Goal: Task Accomplishment & Management: Complete application form

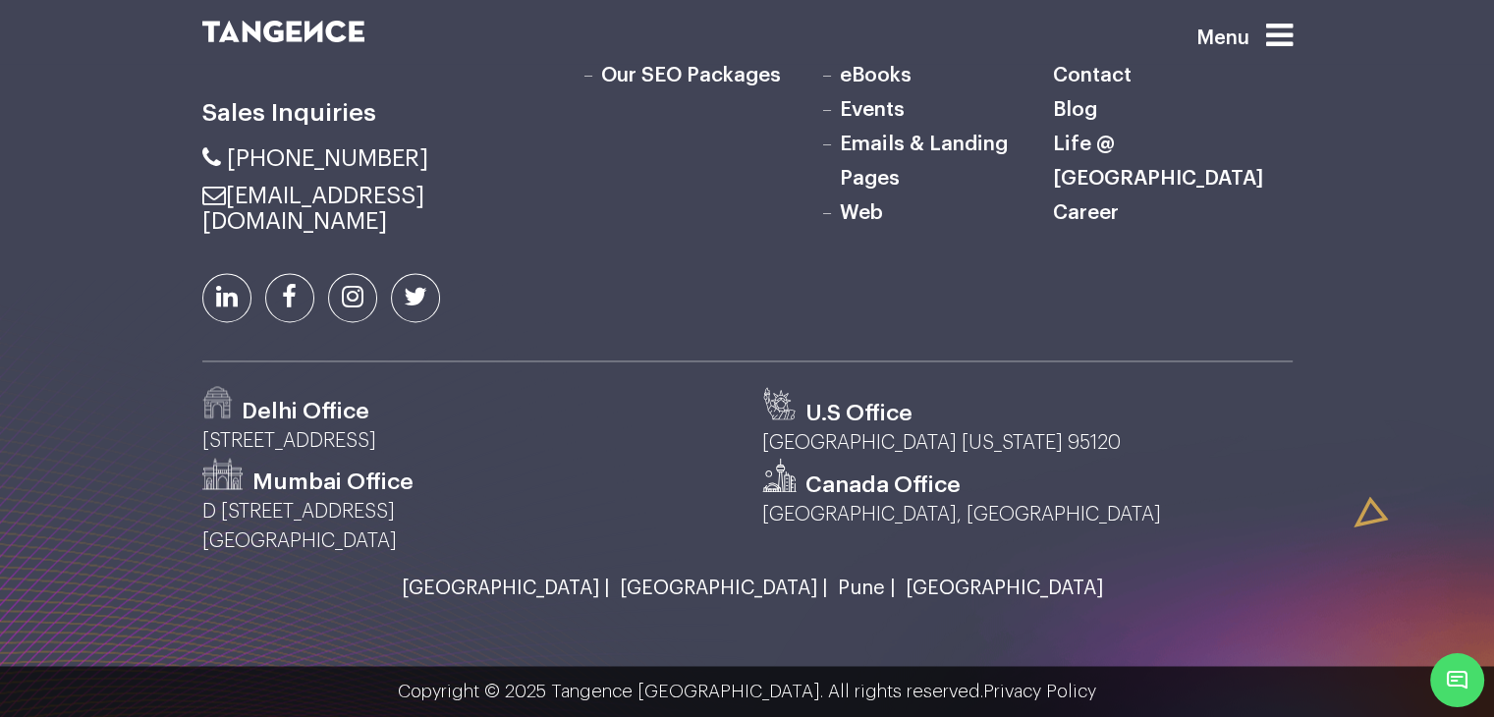
scroll to position [2848, 0]
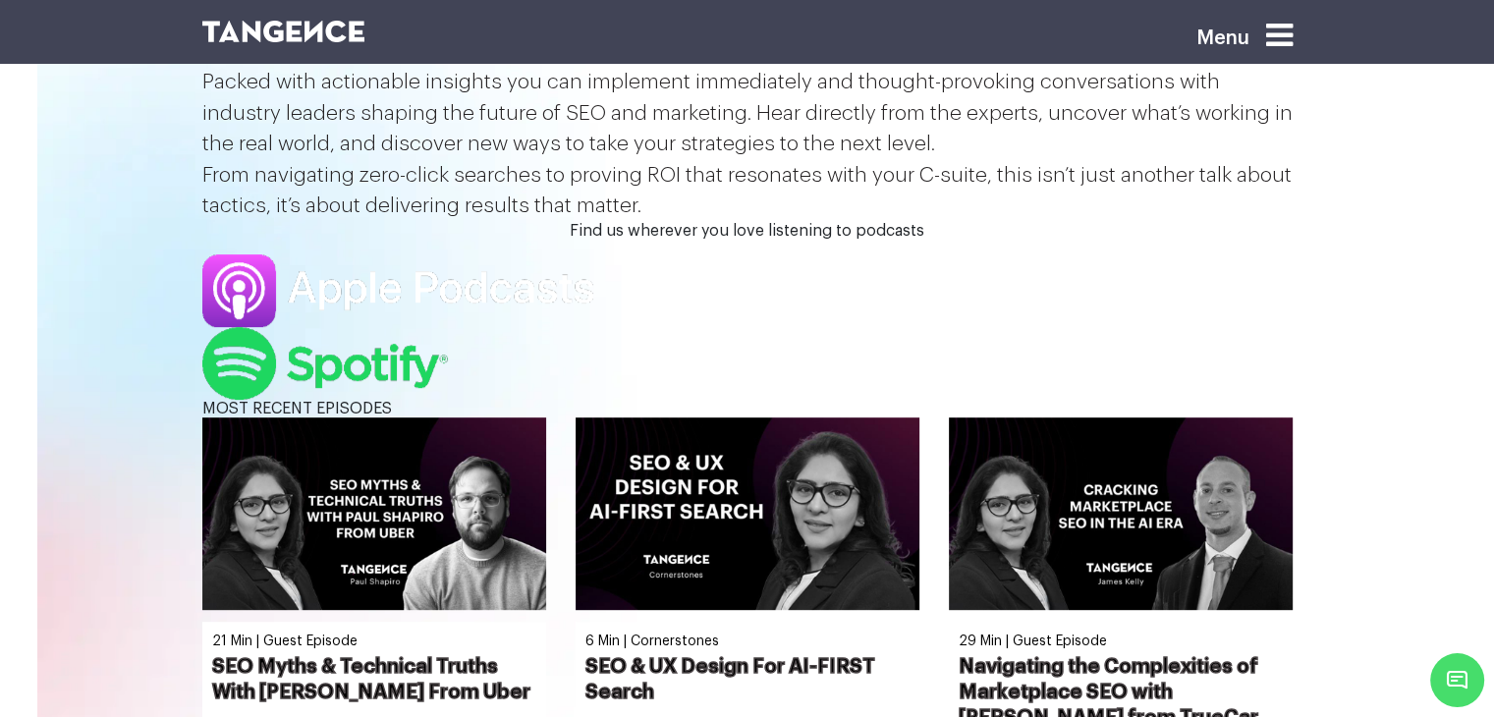
scroll to position [687, 0]
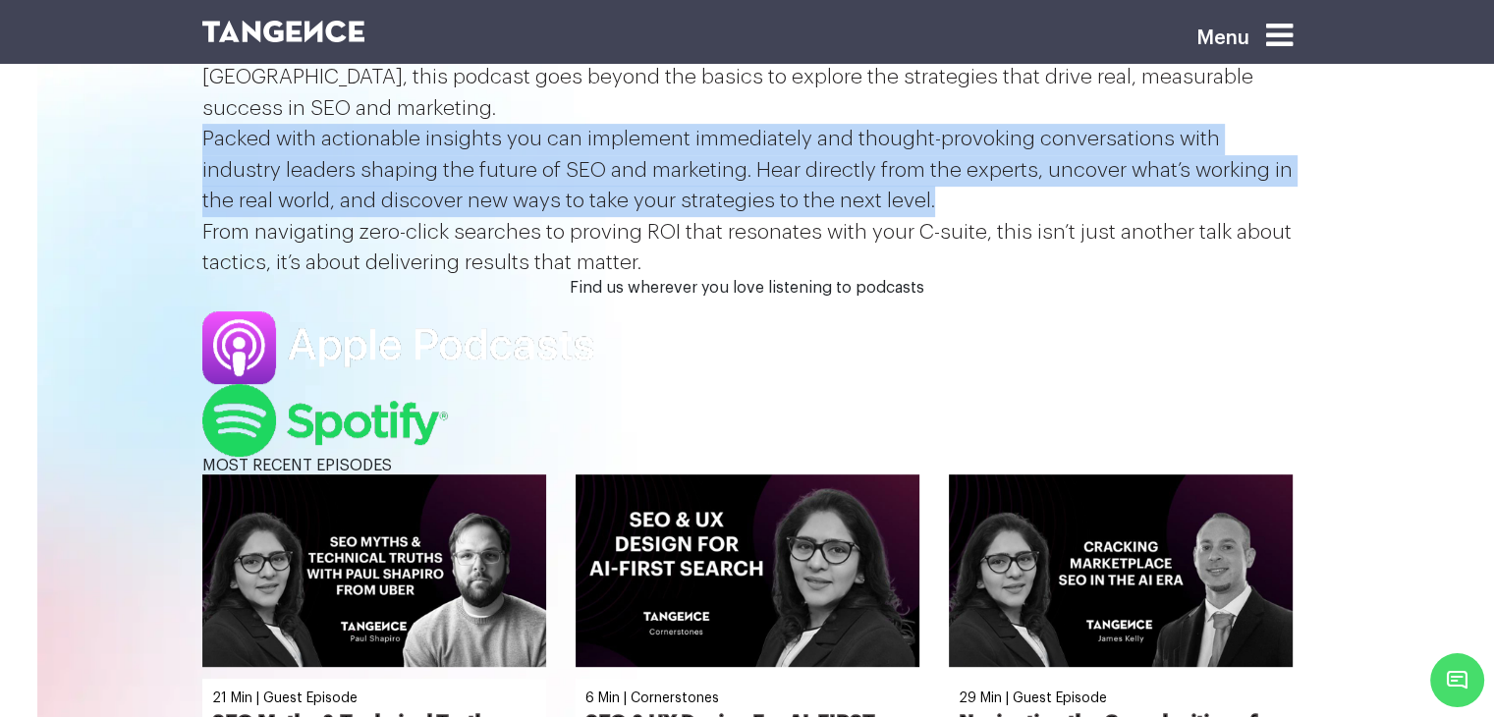
drag, startPoint x: 1029, startPoint y: 485, endPoint x: 196, endPoint y: 340, distance: 845.3
click at [196, 279] on div "Performance SEO unpacked is the ultimate destination for marketers, SEO enthusi…" at bounding box center [747, 139] width 1119 height 279
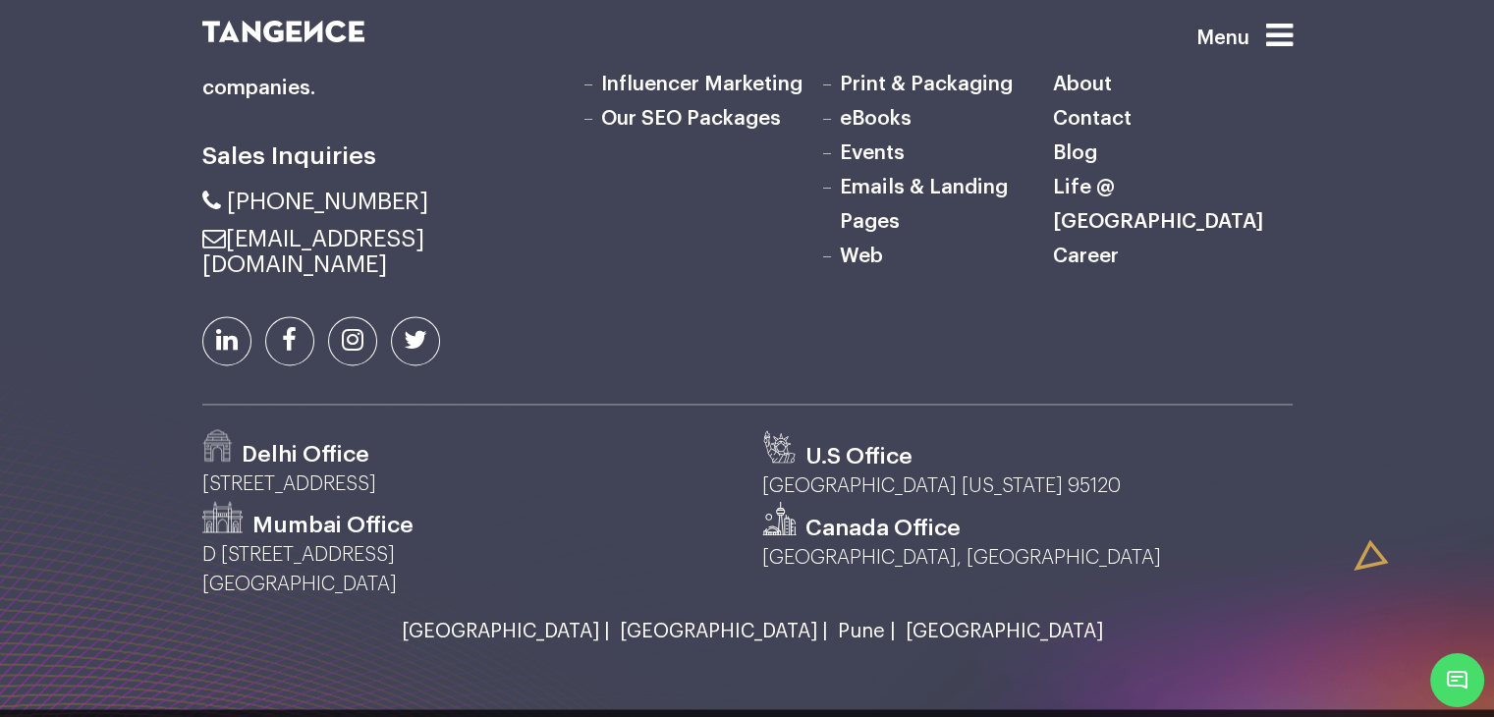
scroll to position [2889, 0]
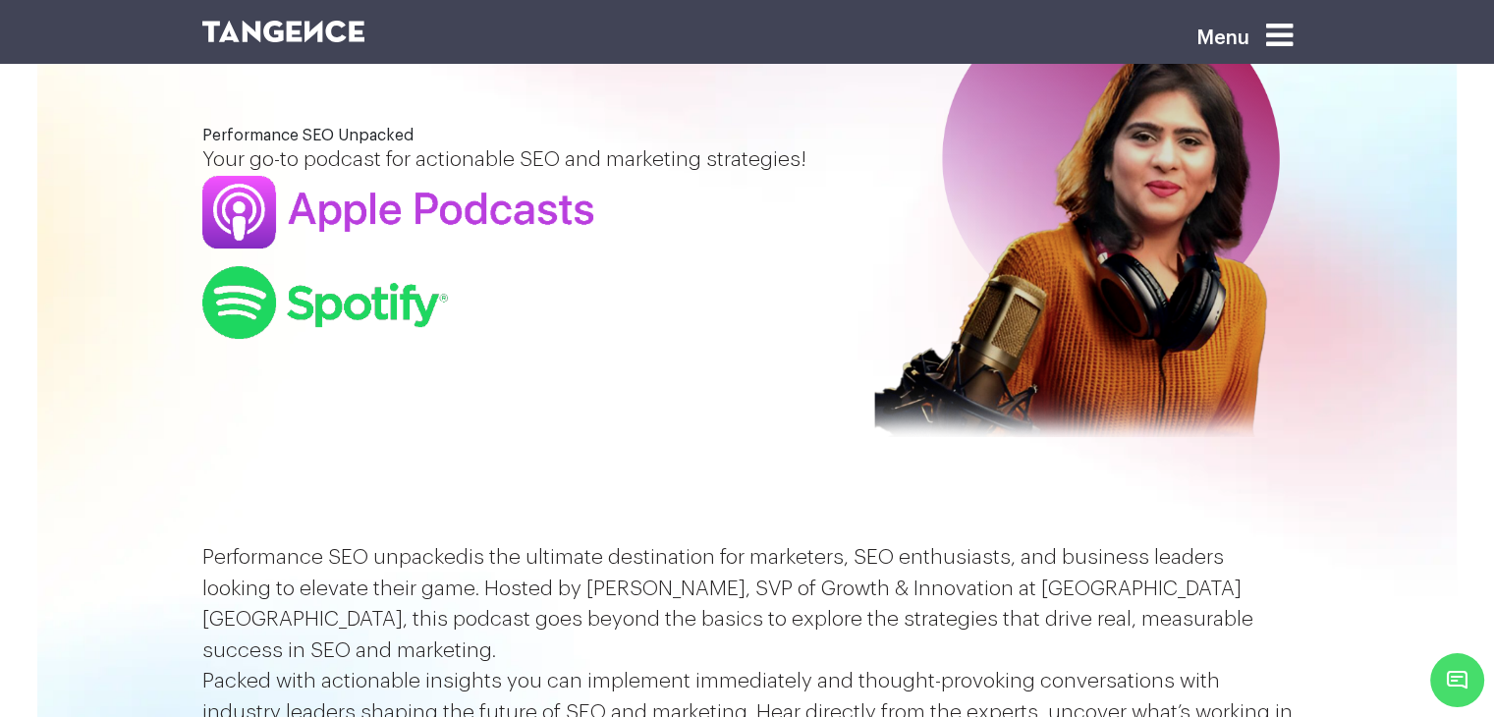
scroll to position [0, 0]
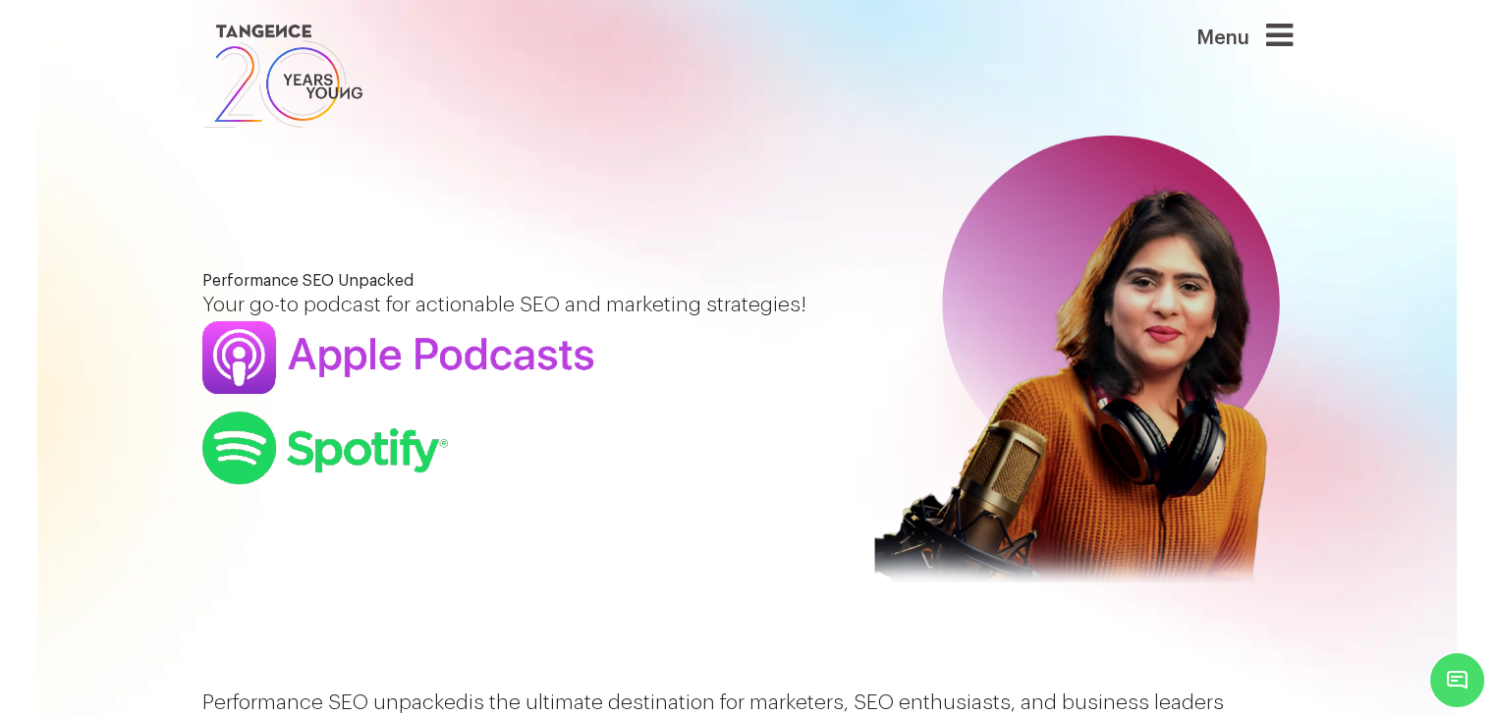
click at [583, 321] on p "Your go-to podcast for actionable SEO and marketing strategies!" at bounding box center [514, 305] width 624 height 31
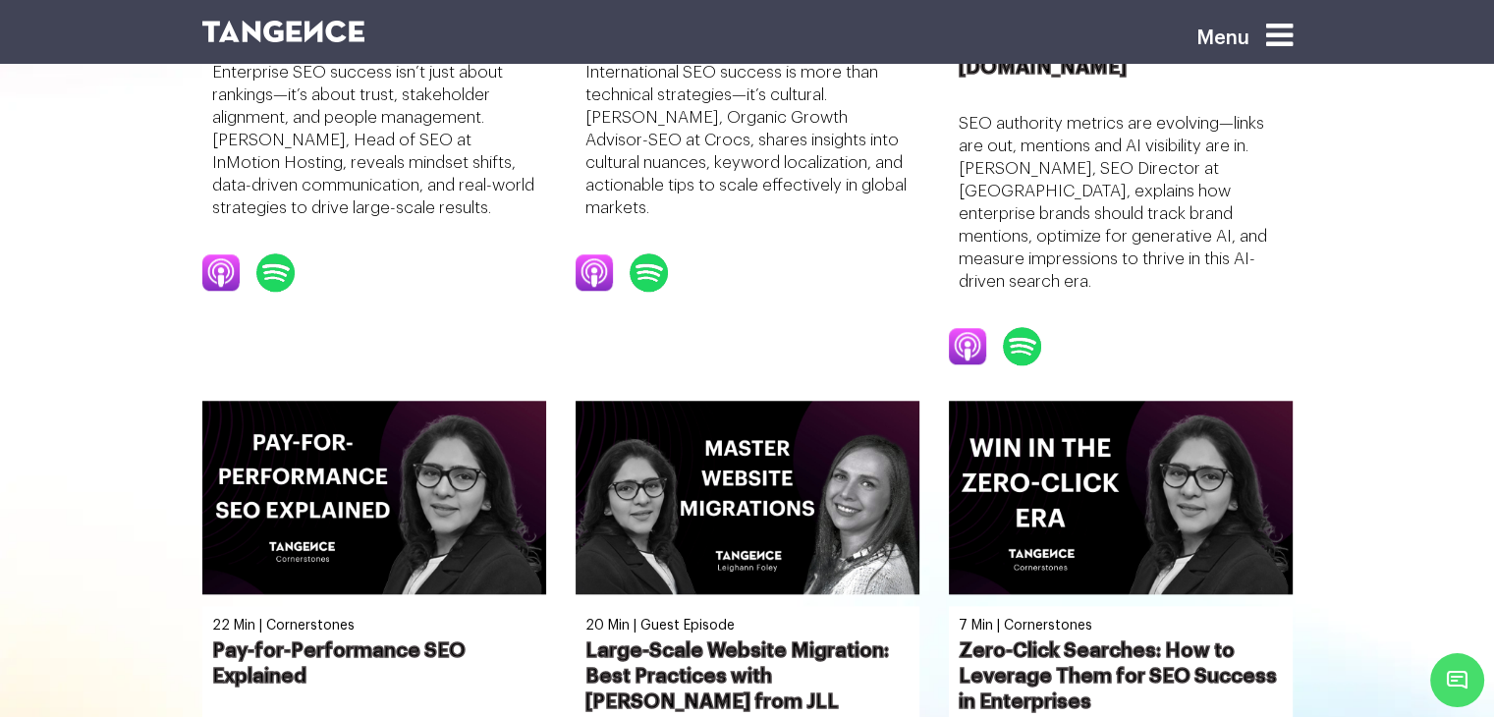
scroll to position [1669, 0]
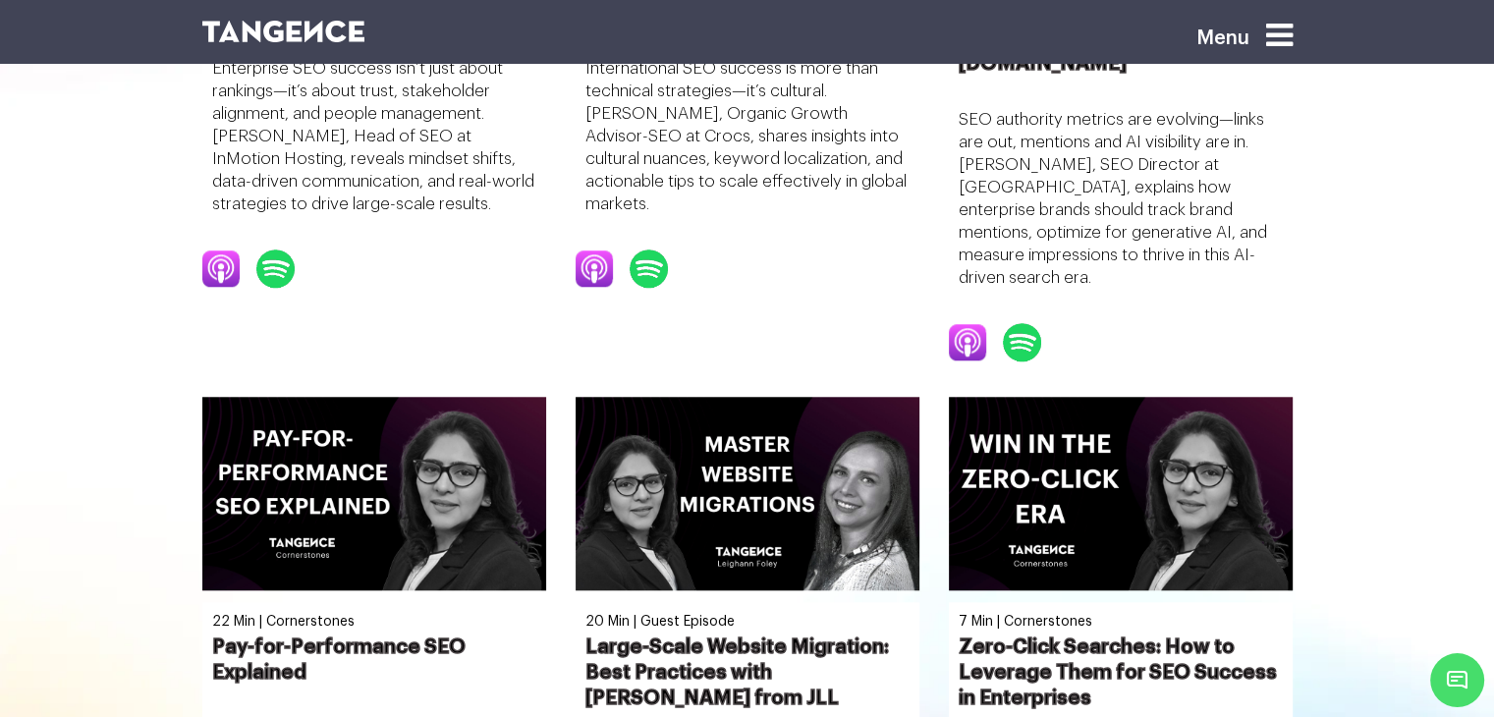
drag, startPoint x: 1140, startPoint y: 349, endPoint x: 181, endPoint y: 311, distance: 960.1
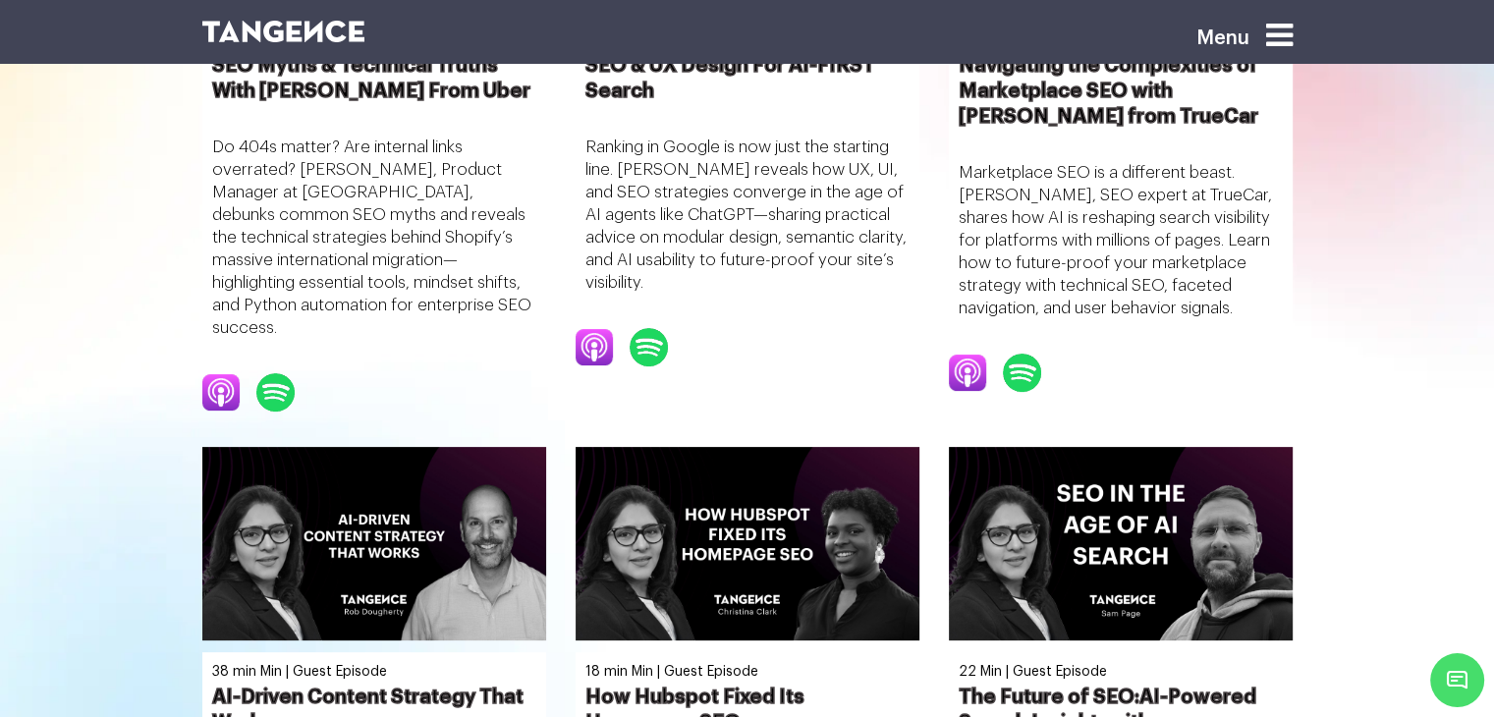
scroll to position [0, 0]
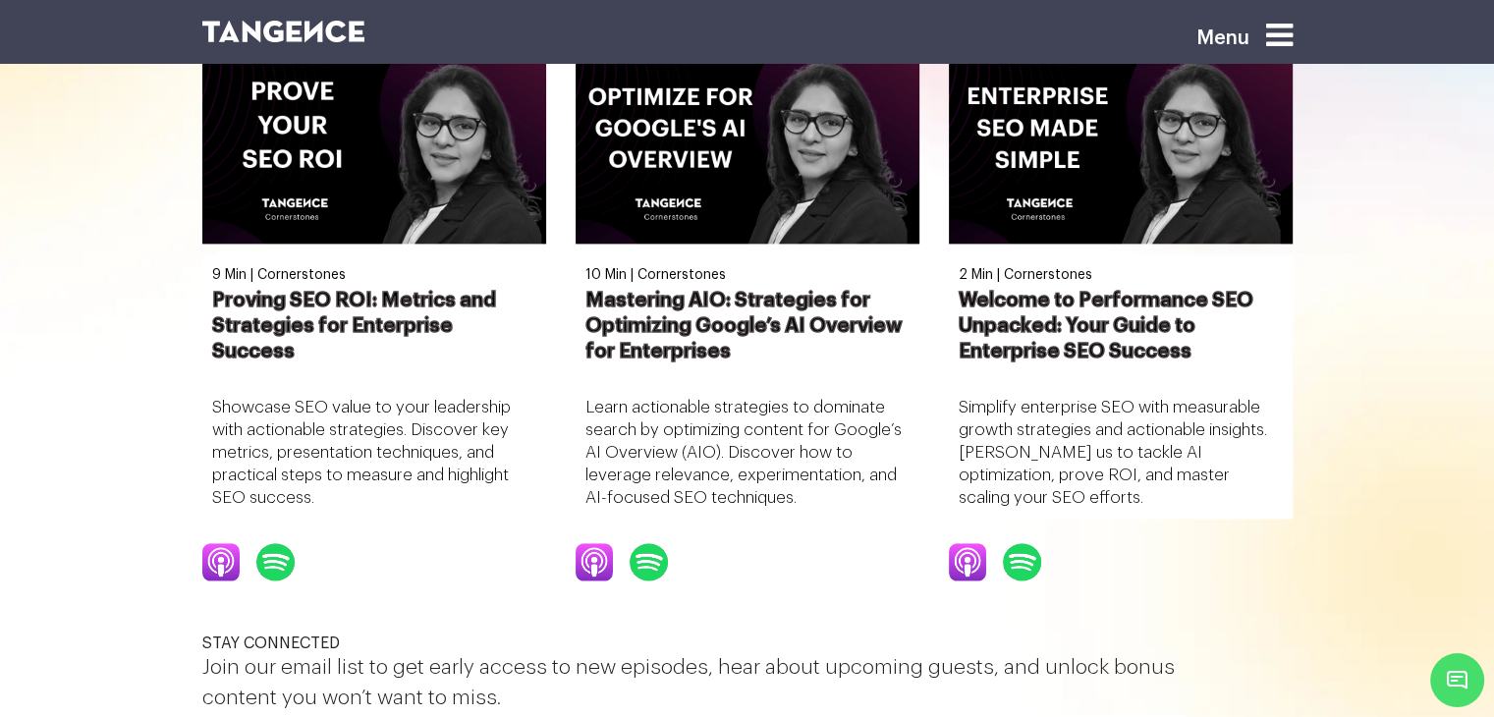
scroll to position [2892, 0]
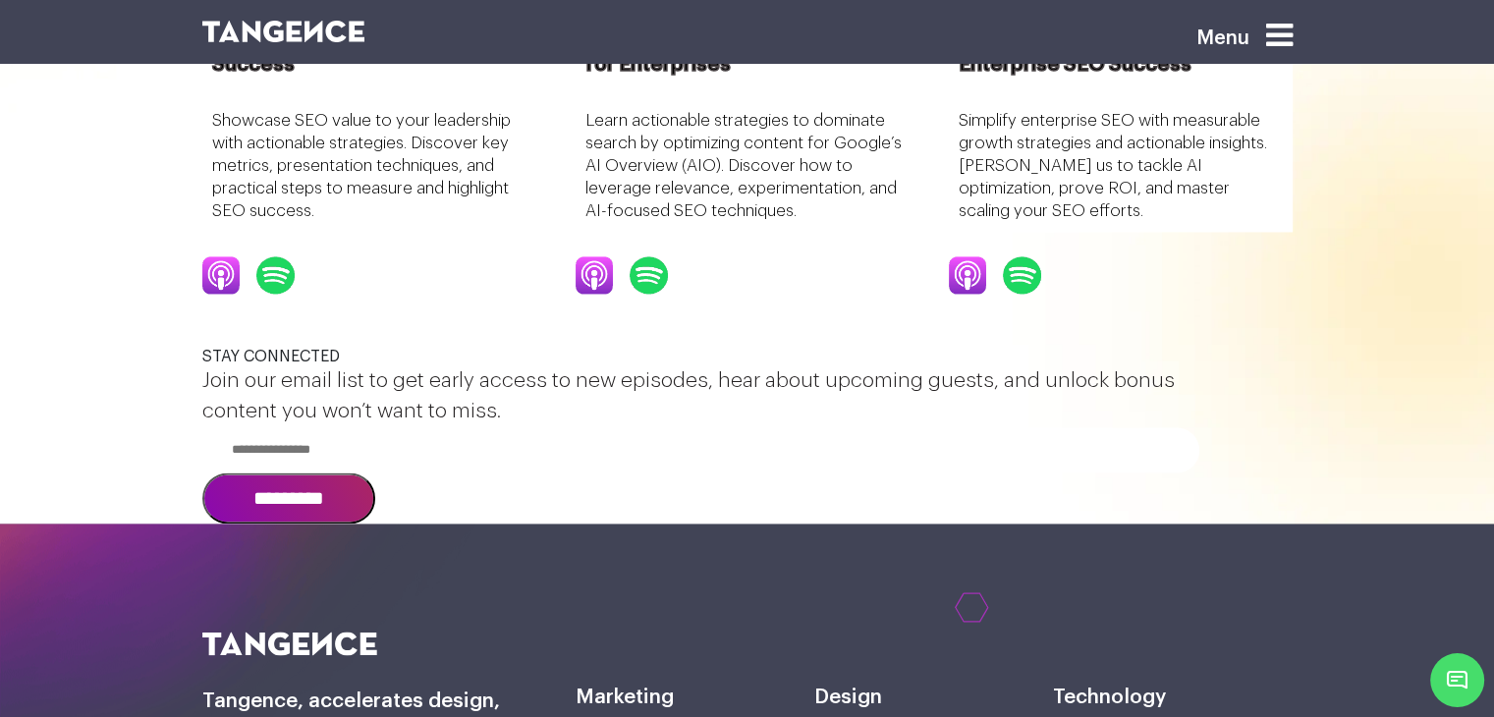
click at [320, 78] on h3 "Proving SEO ROI: Metrics and Strategies for Enterprise Success" at bounding box center [374, 39] width 324 height 77
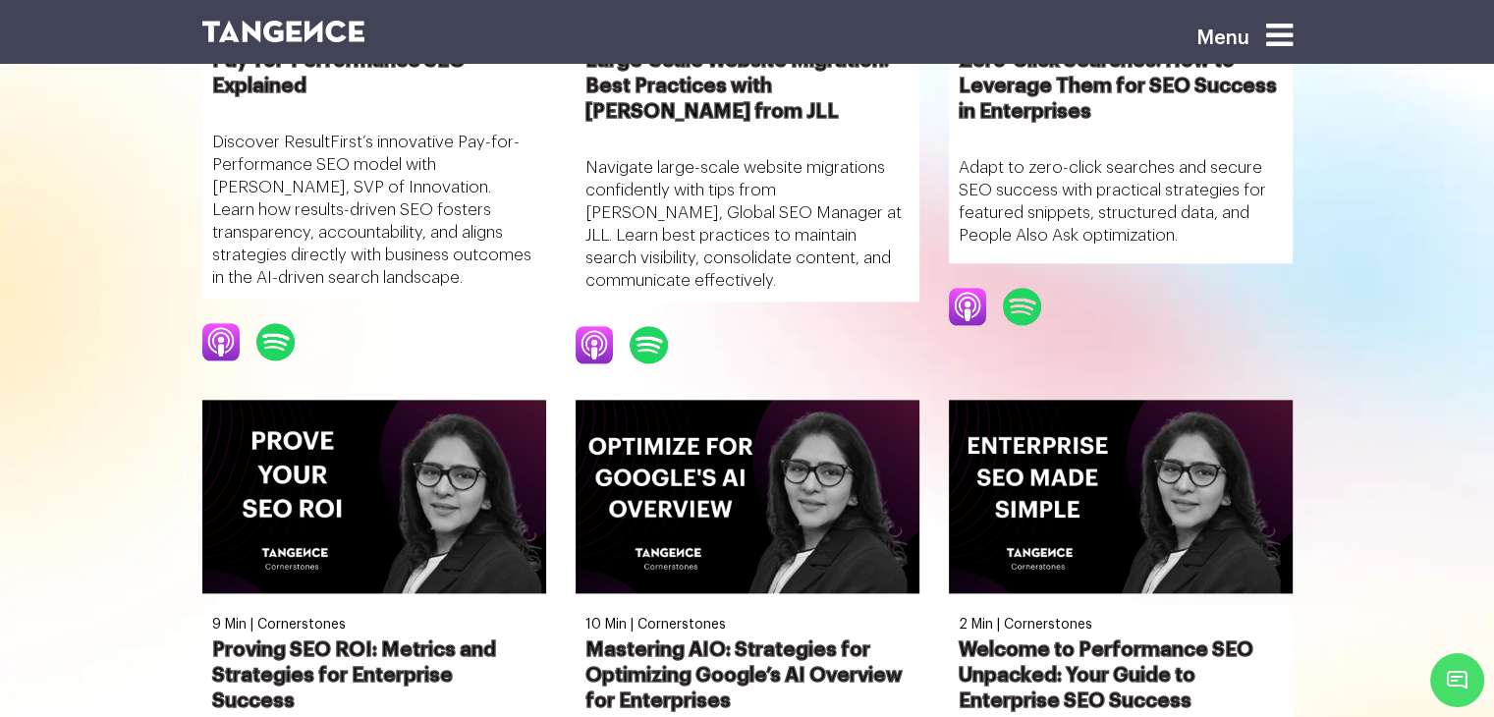
scroll to position [2106, 0]
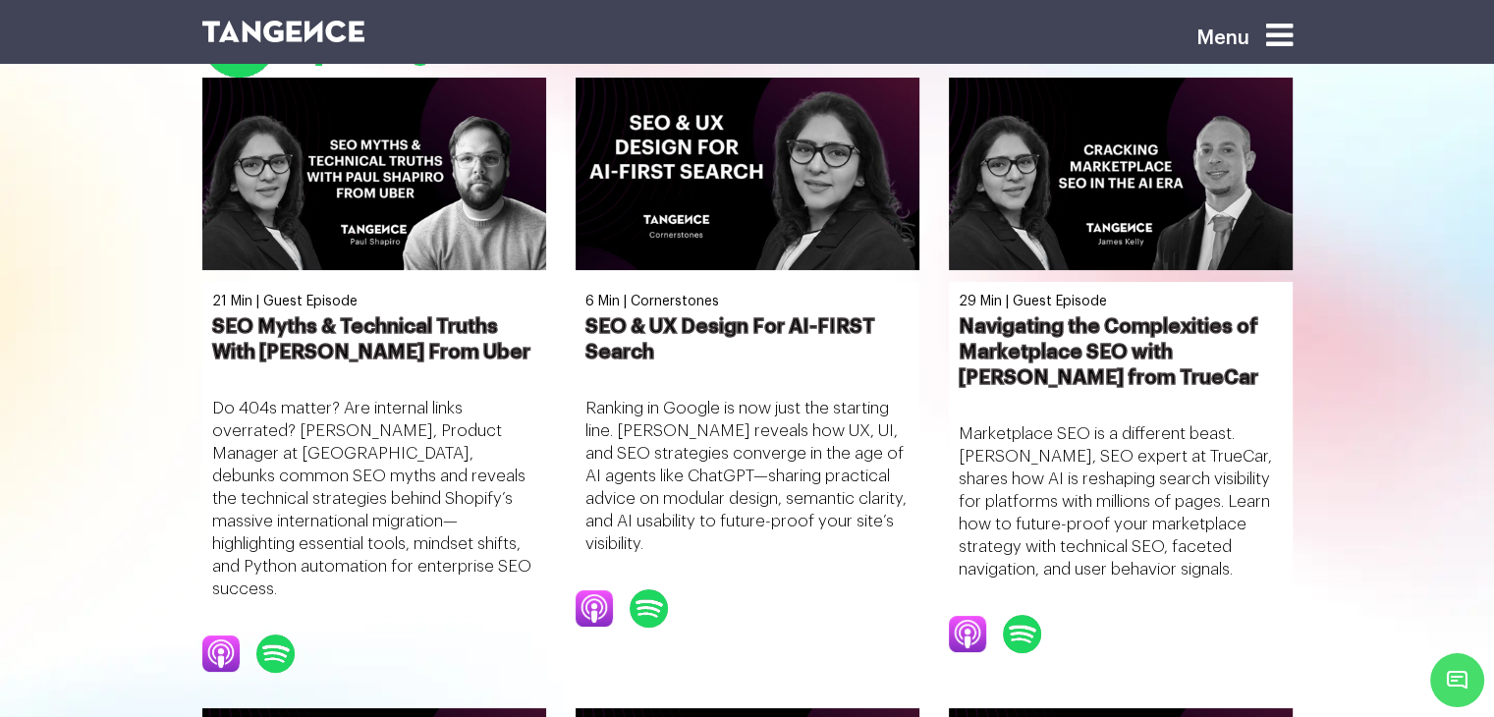
scroll to position [0, 0]
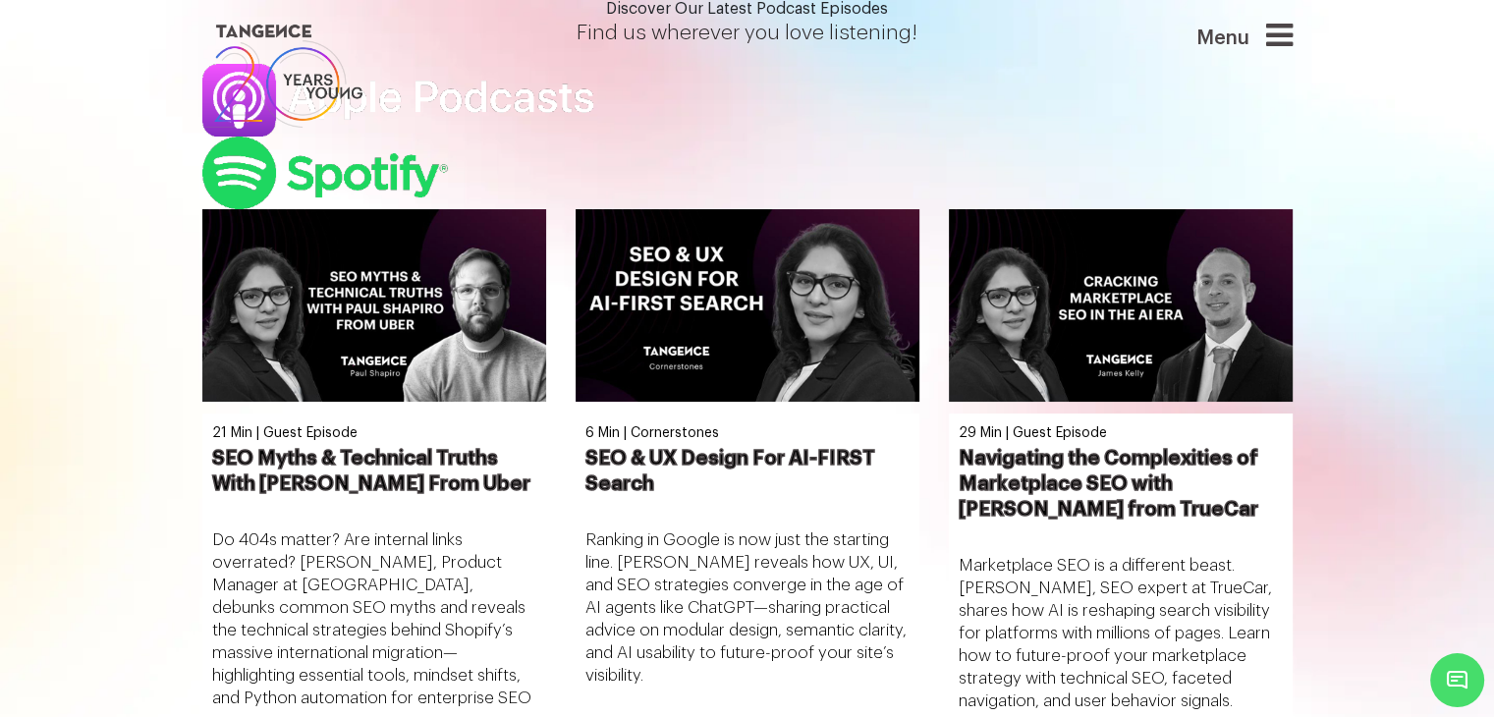
click at [1292, 43] on icon at bounding box center [1279, 35] width 27 height 31
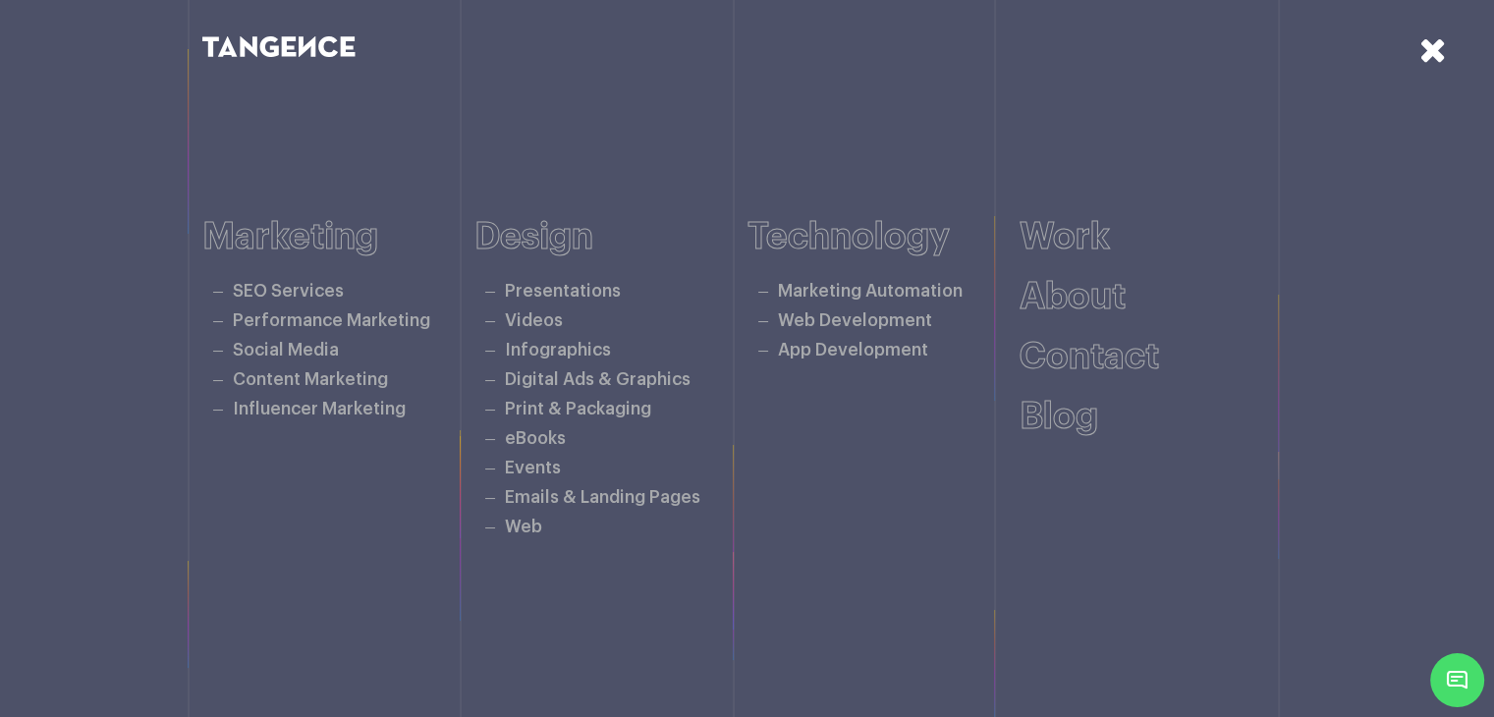
click at [1427, 55] on icon at bounding box center [1432, 49] width 27 height 34
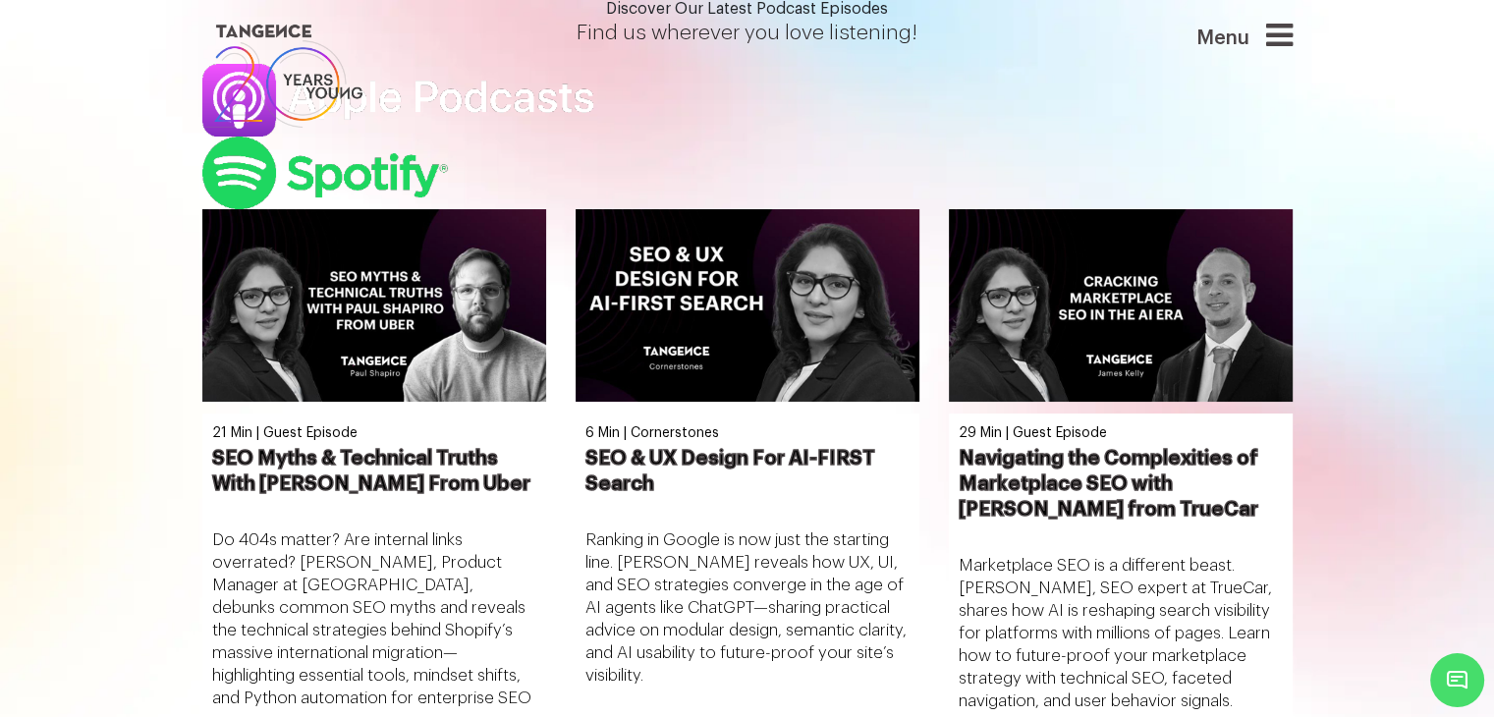
click at [841, 18] on h1 "Discover Our Latest Podcast Episodes" at bounding box center [747, 9] width 1090 height 18
click at [1104, 209] on section "Discover Our Latest Podcast Episodes Find us wherever you love listening!" at bounding box center [747, 104] width 1494 height 209
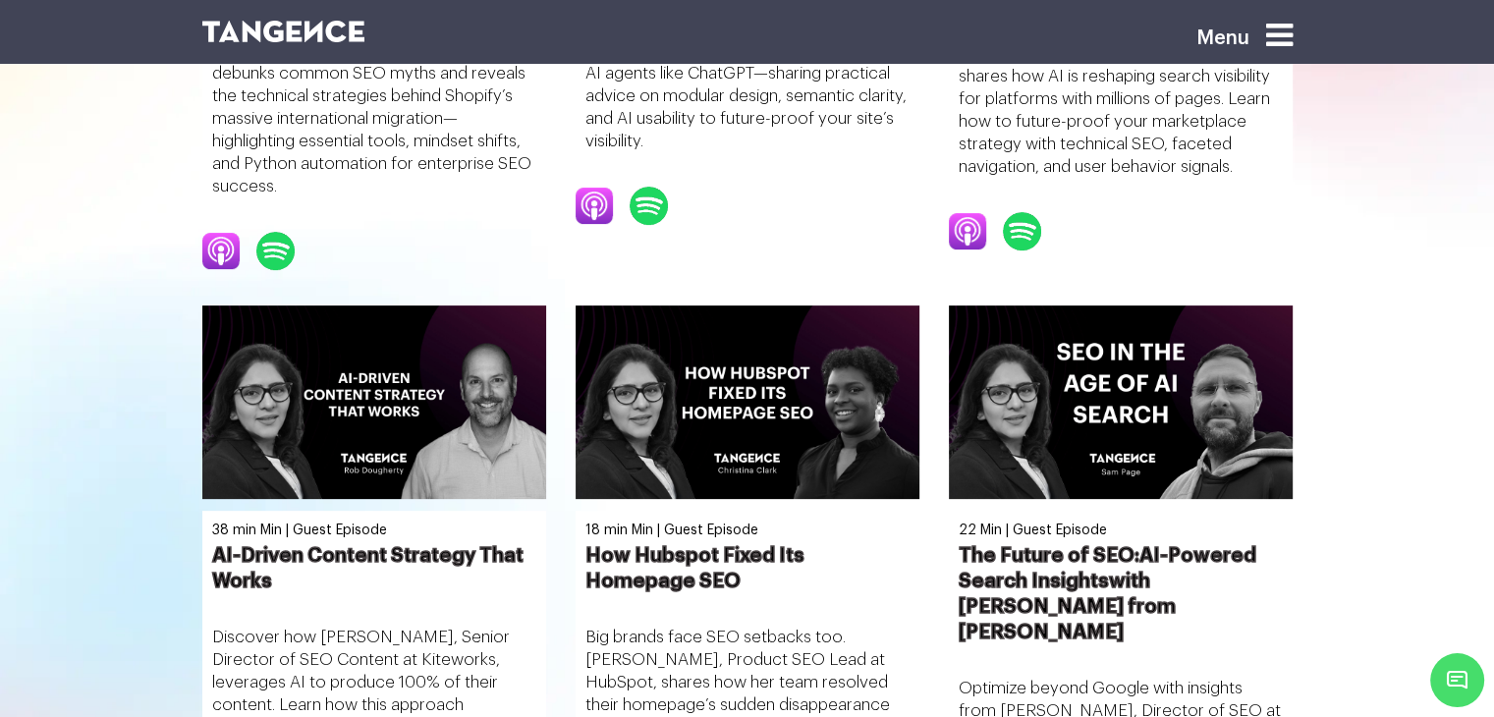
scroll to position [534, 0]
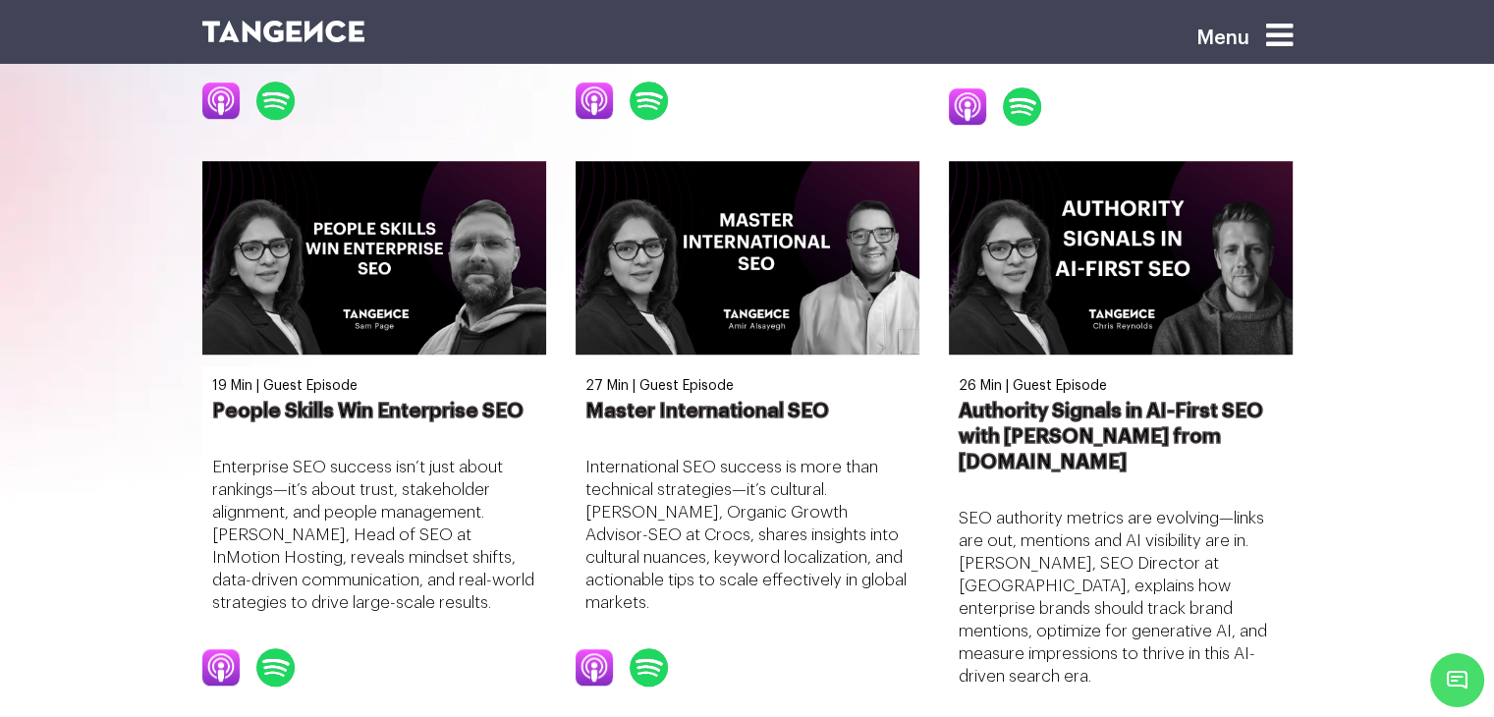
scroll to position [1272, 0]
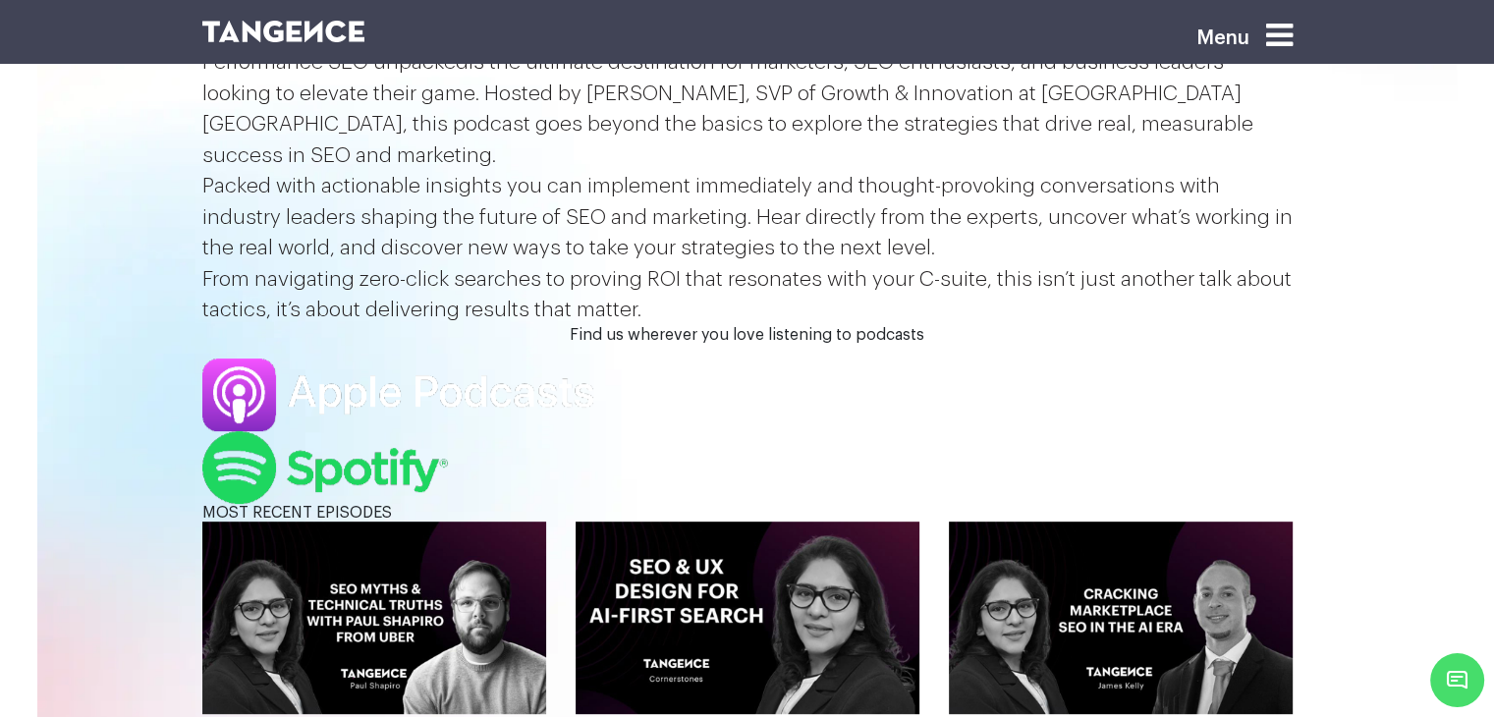
scroll to position [643, 0]
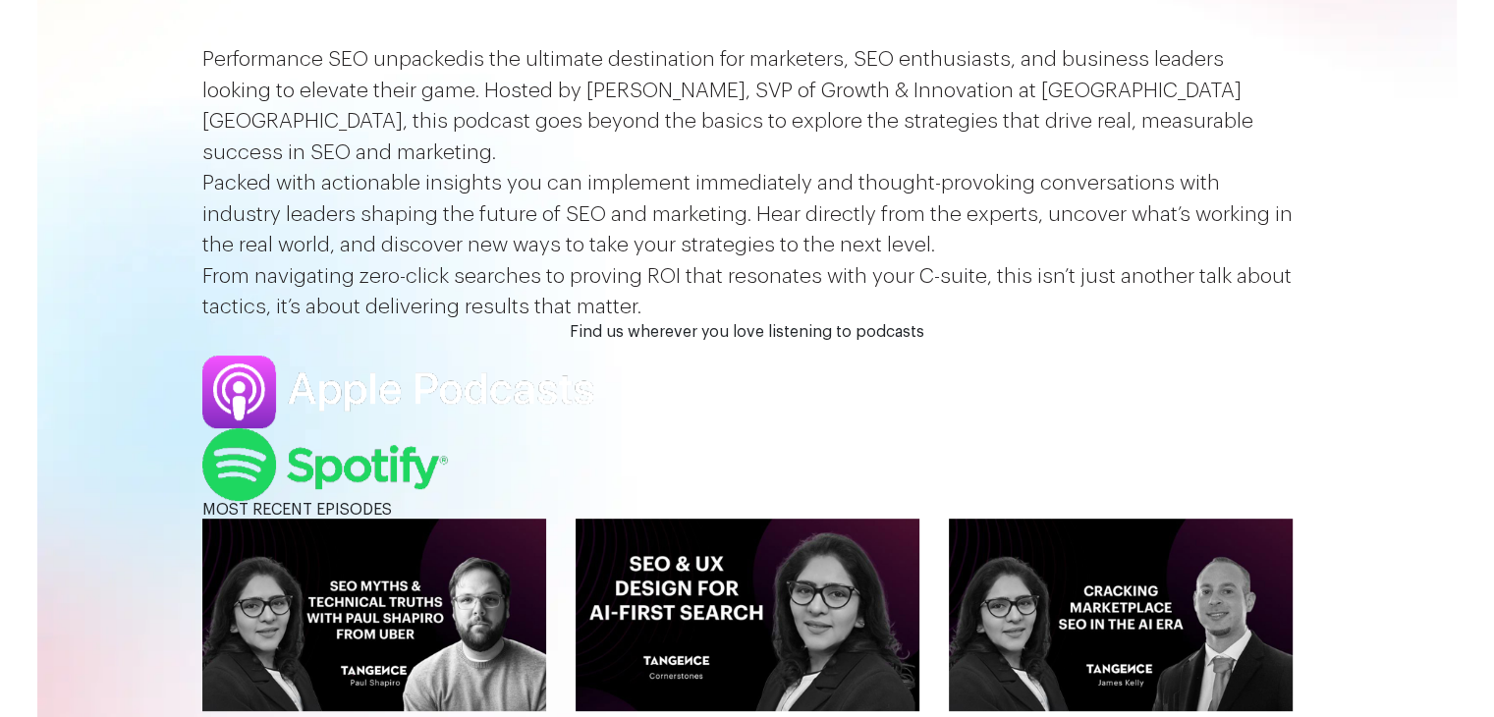
scroll to position [643, 0]
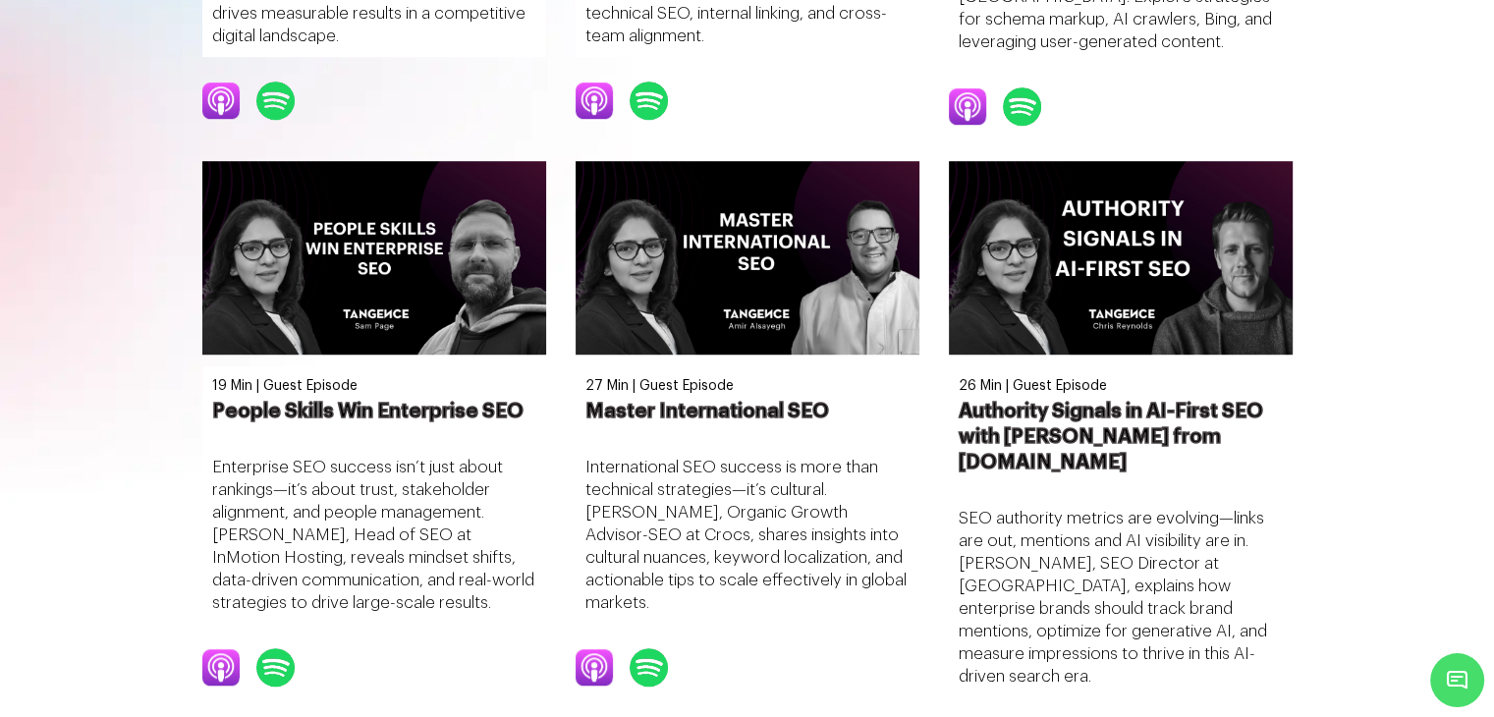
scroll to position [1465, 0]
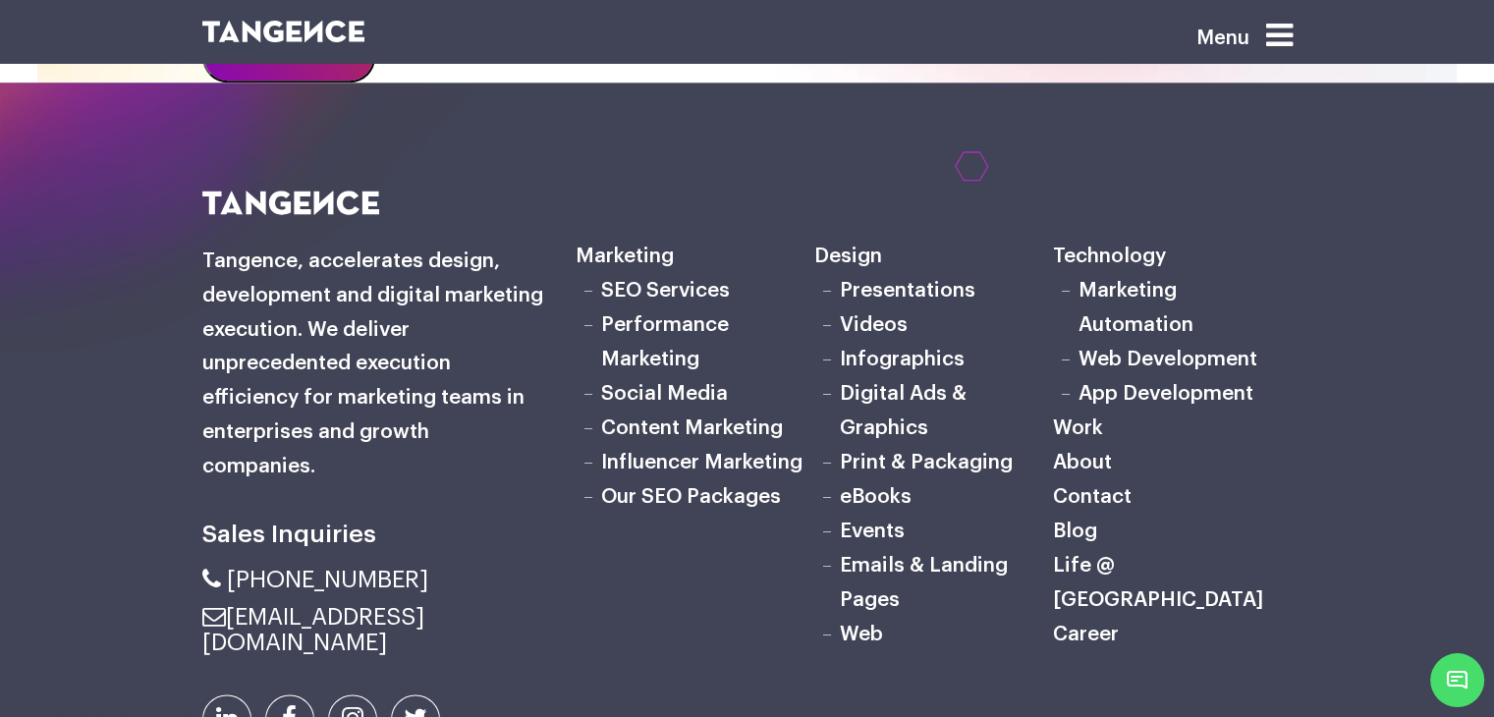
scroll to position [3000, 0]
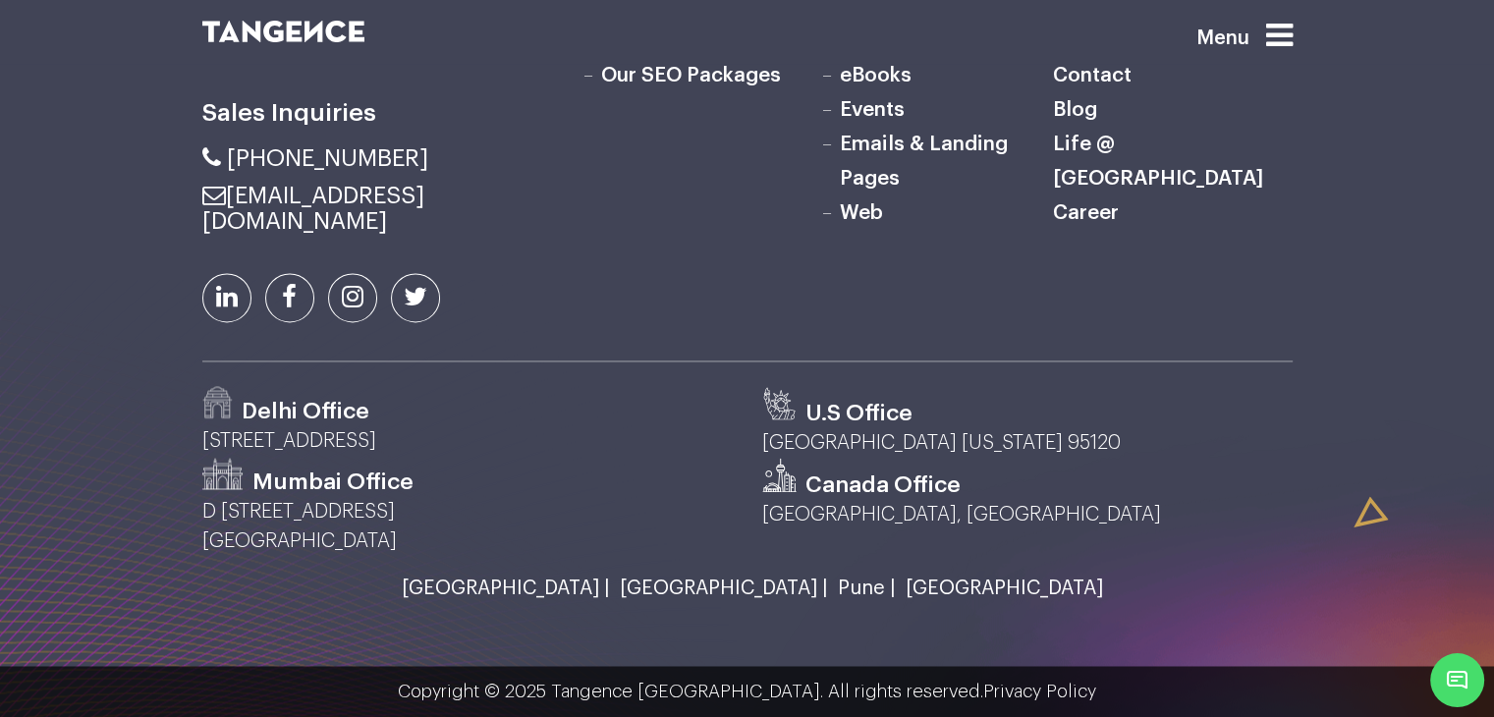
drag, startPoint x: 208, startPoint y: 235, endPoint x: 581, endPoint y: 220, distance: 373.4
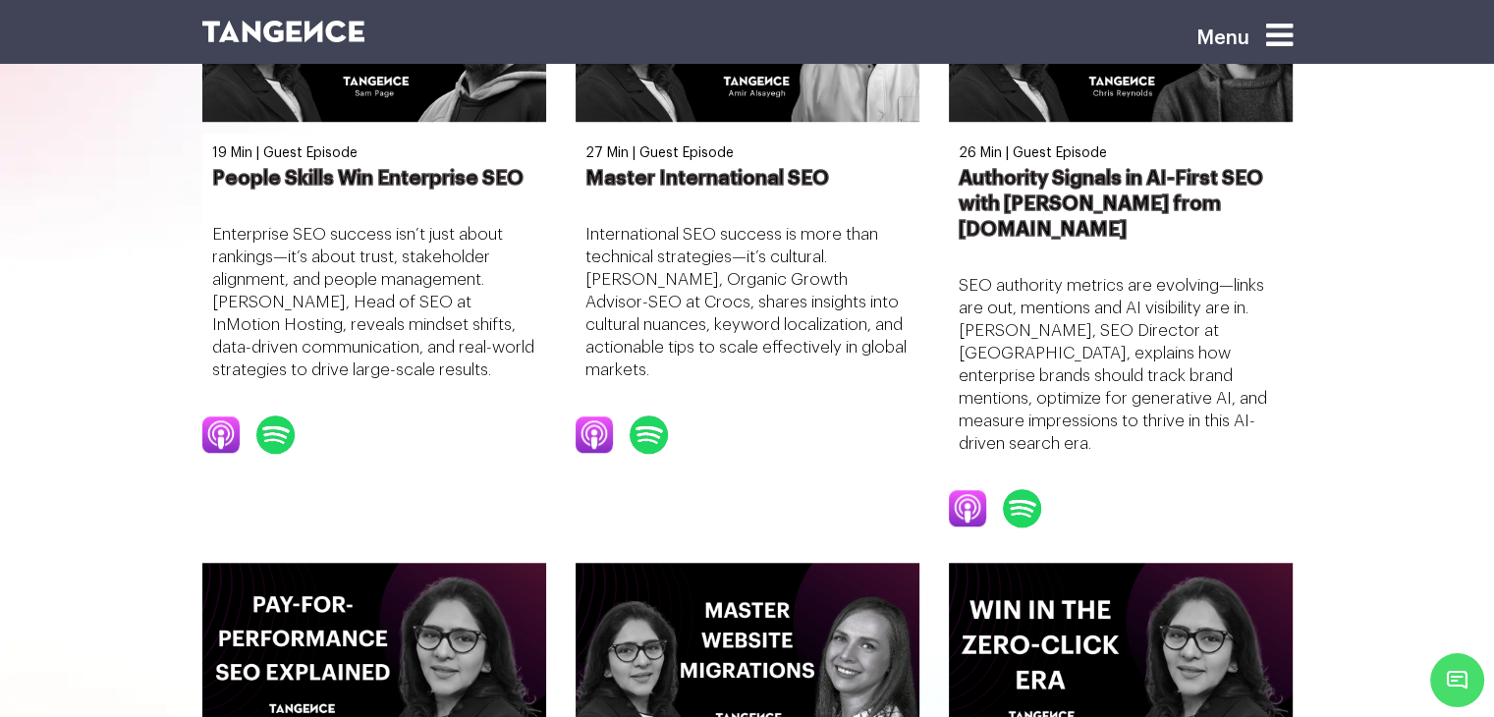
scroll to position [1524, 0]
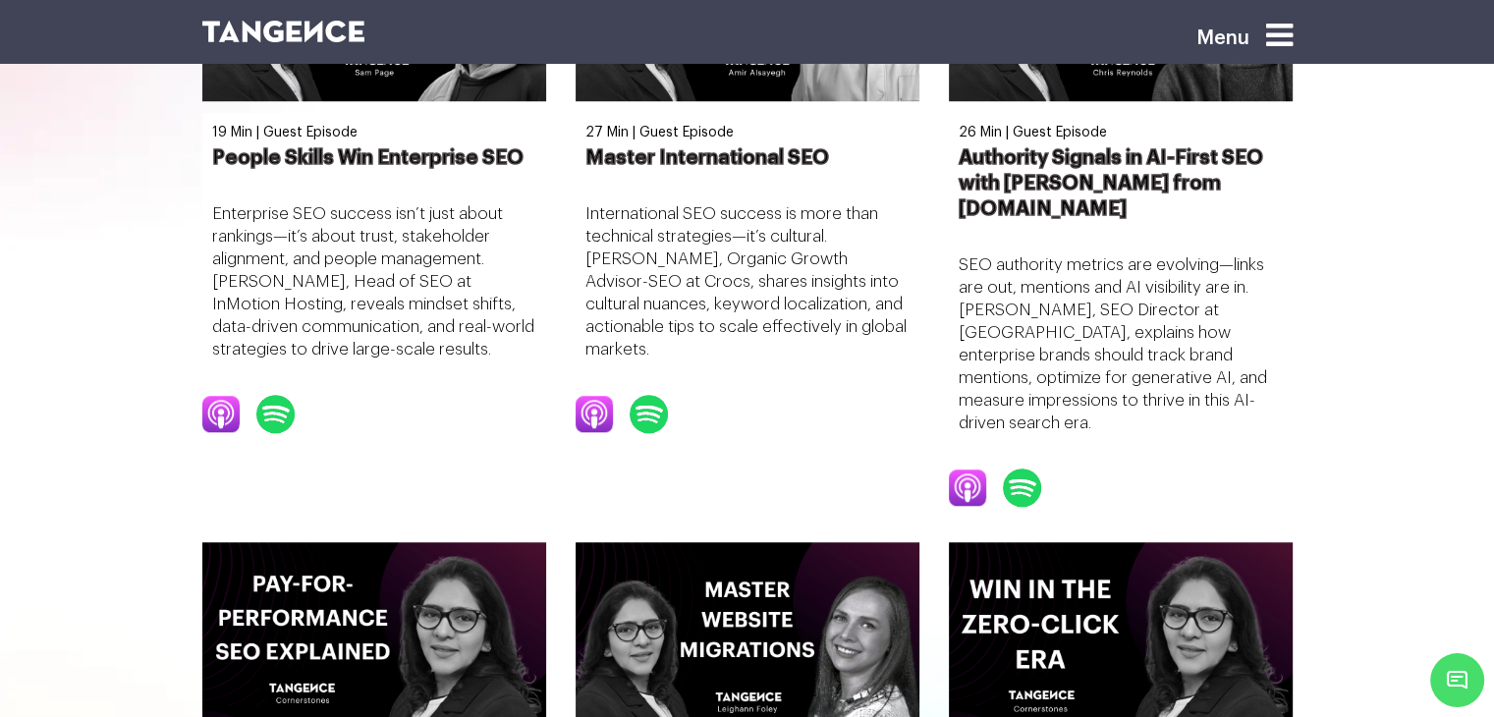
click at [286, 30] on img at bounding box center [283, 32] width 163 height 22
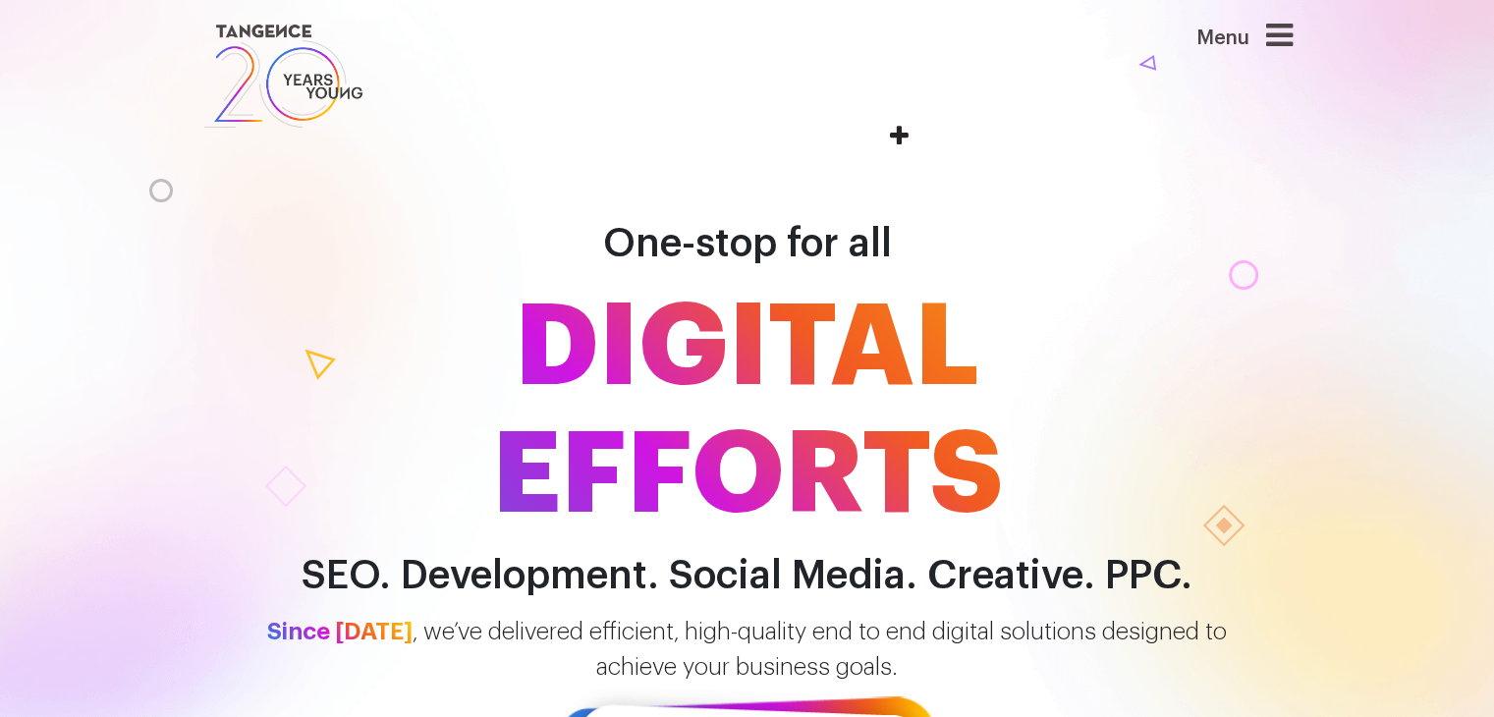
click at [1260, 36] on div "Menu" at bounding box center [1213, 46] width 157 height 52
click at [1279, 34] on icon at bounding box center [1279, 35] width 27 height 31
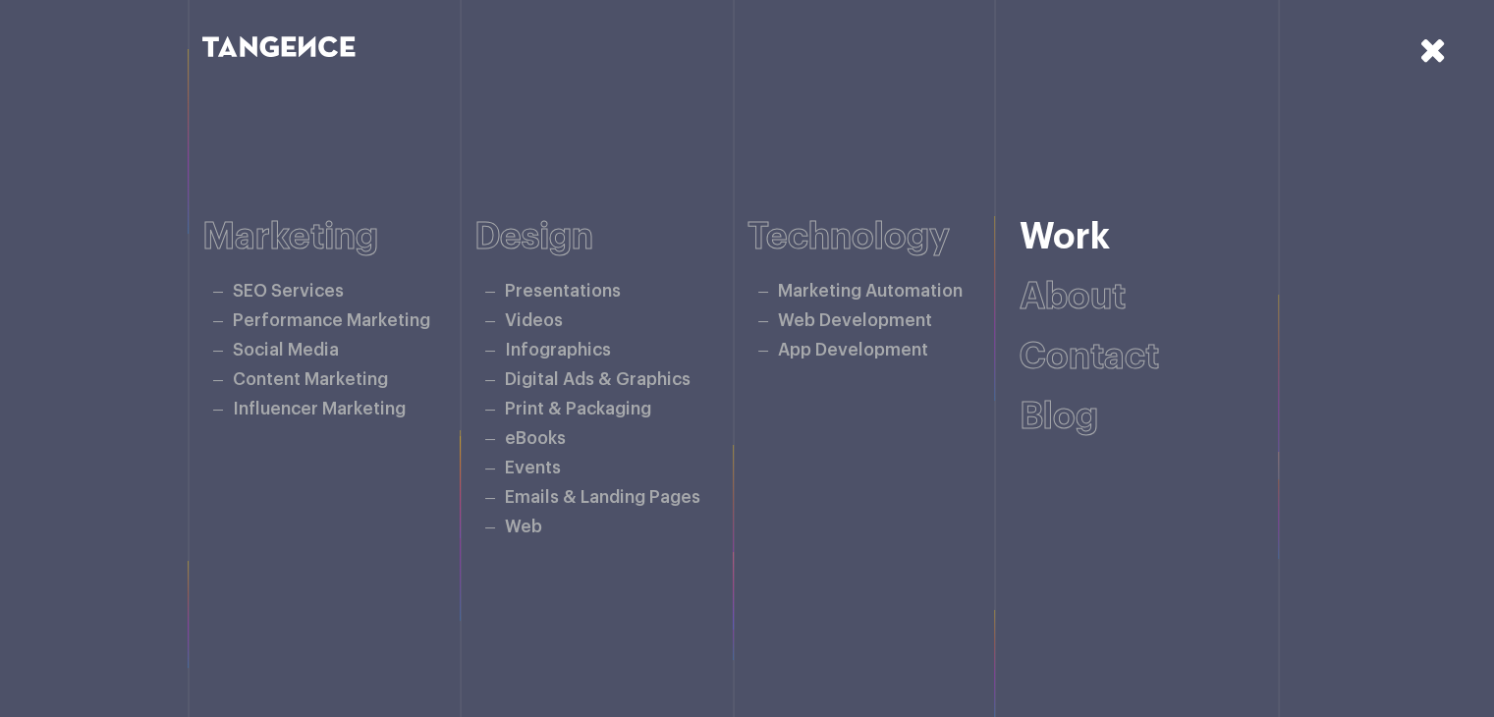
click at [1042, 241] on link "Work" at bounding box center [1064, 237] width 90 height 36
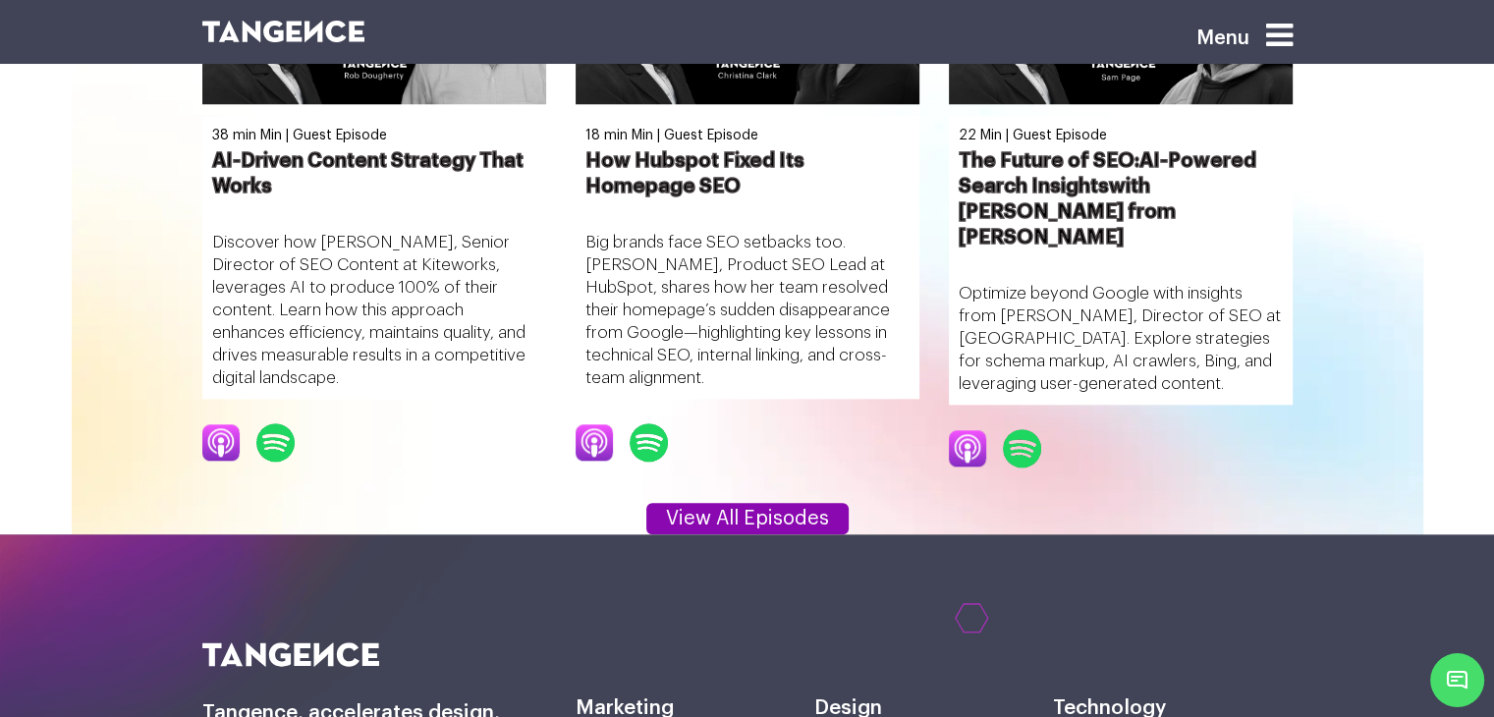
scroll to position [1720, 0]
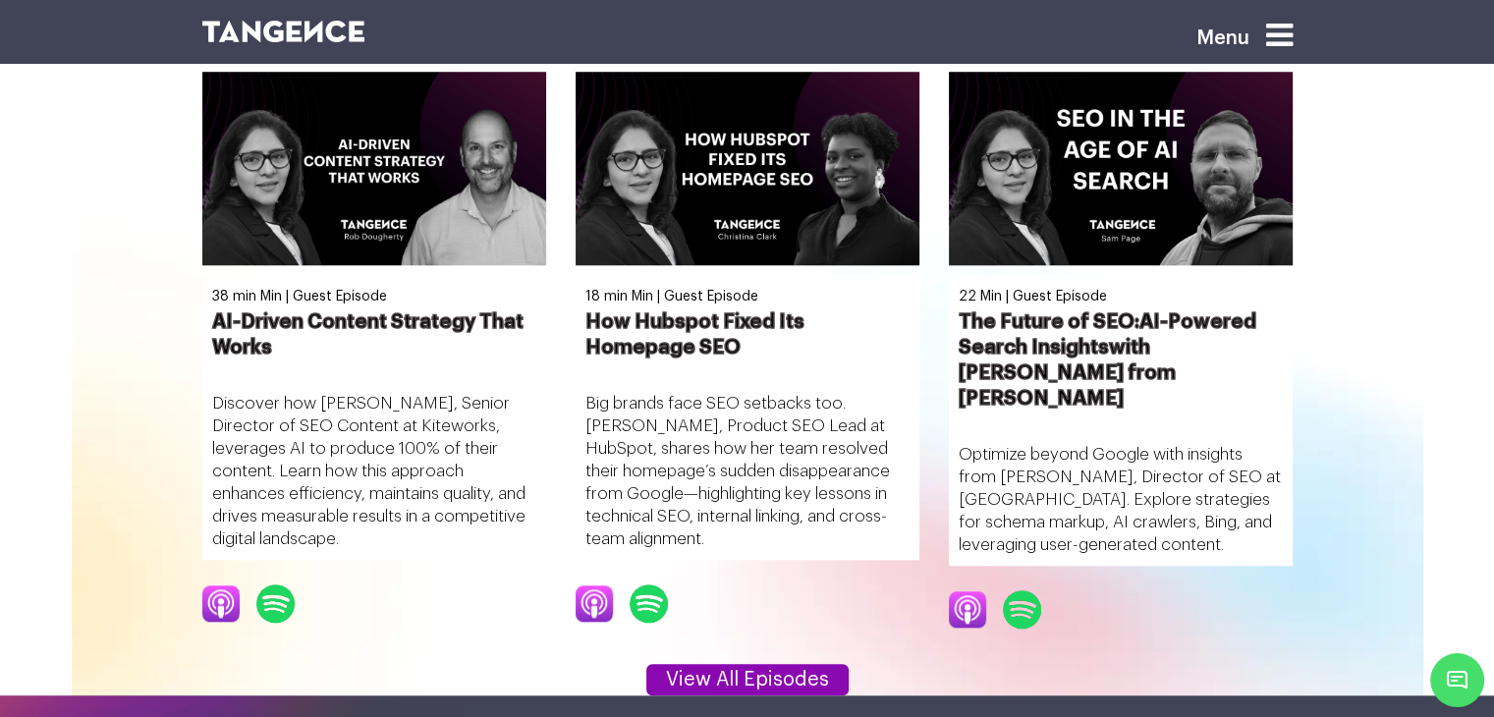
click at [1271, 31] on div "Menu" at bounding box center [1213, 44] width 157 height 55
click at [1280, 49] on icon at bounding box center [1279, 35] width 27 height 31
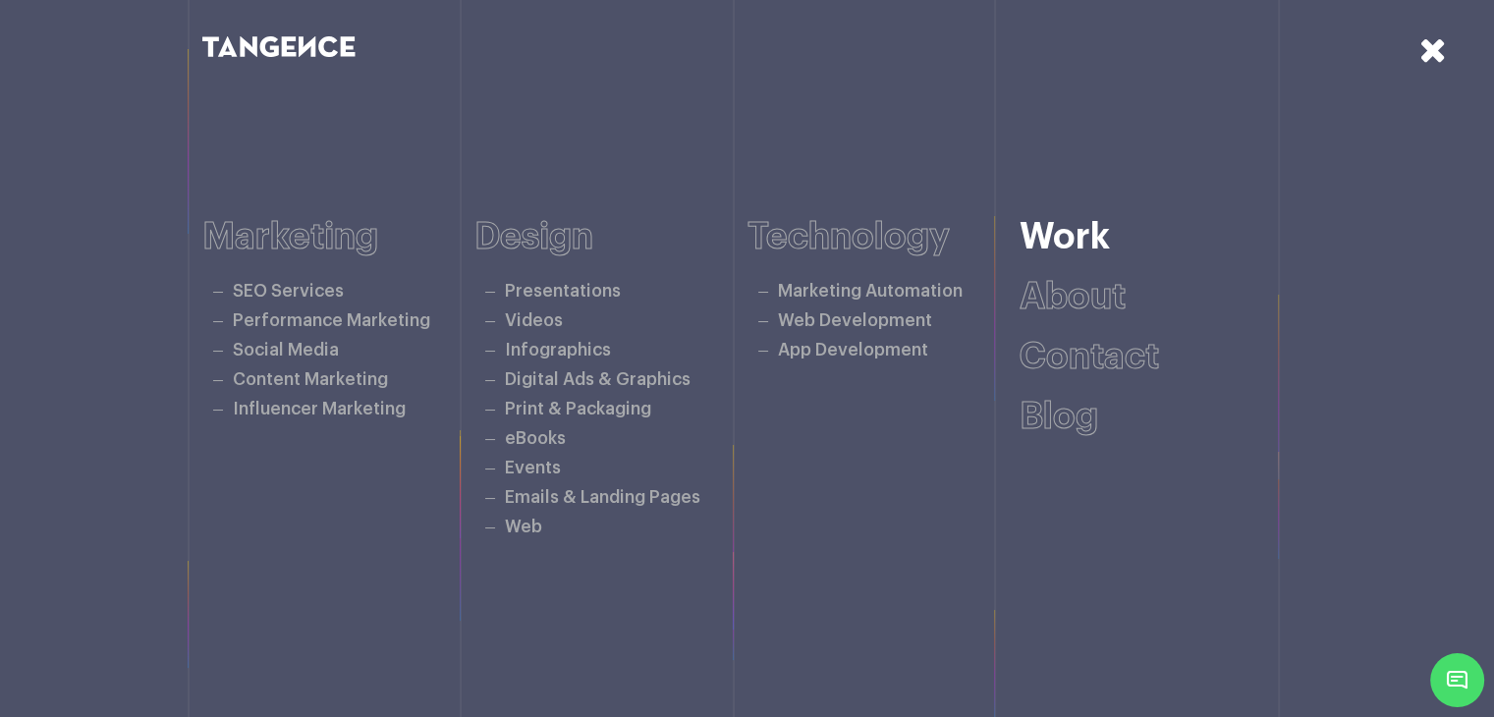
click at [1049, 238] on link "Work" at bounding box center [1064, 237] width 90 height 36
click at [1036, 291] on link "About" at bounding box center [1072, 297] width 106 height 36
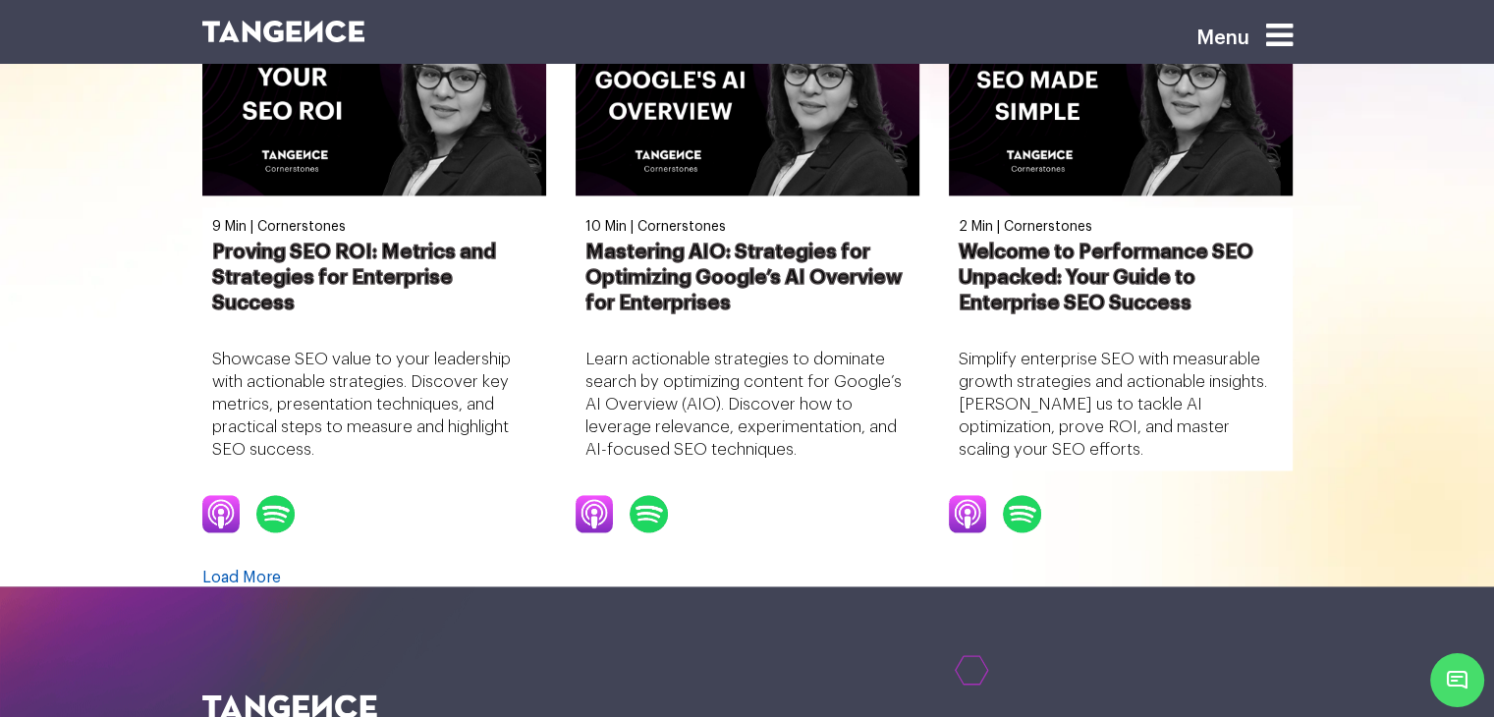
click at [281, 570] on link "Load More" at bounding box center [241, 578] width 79 height 16
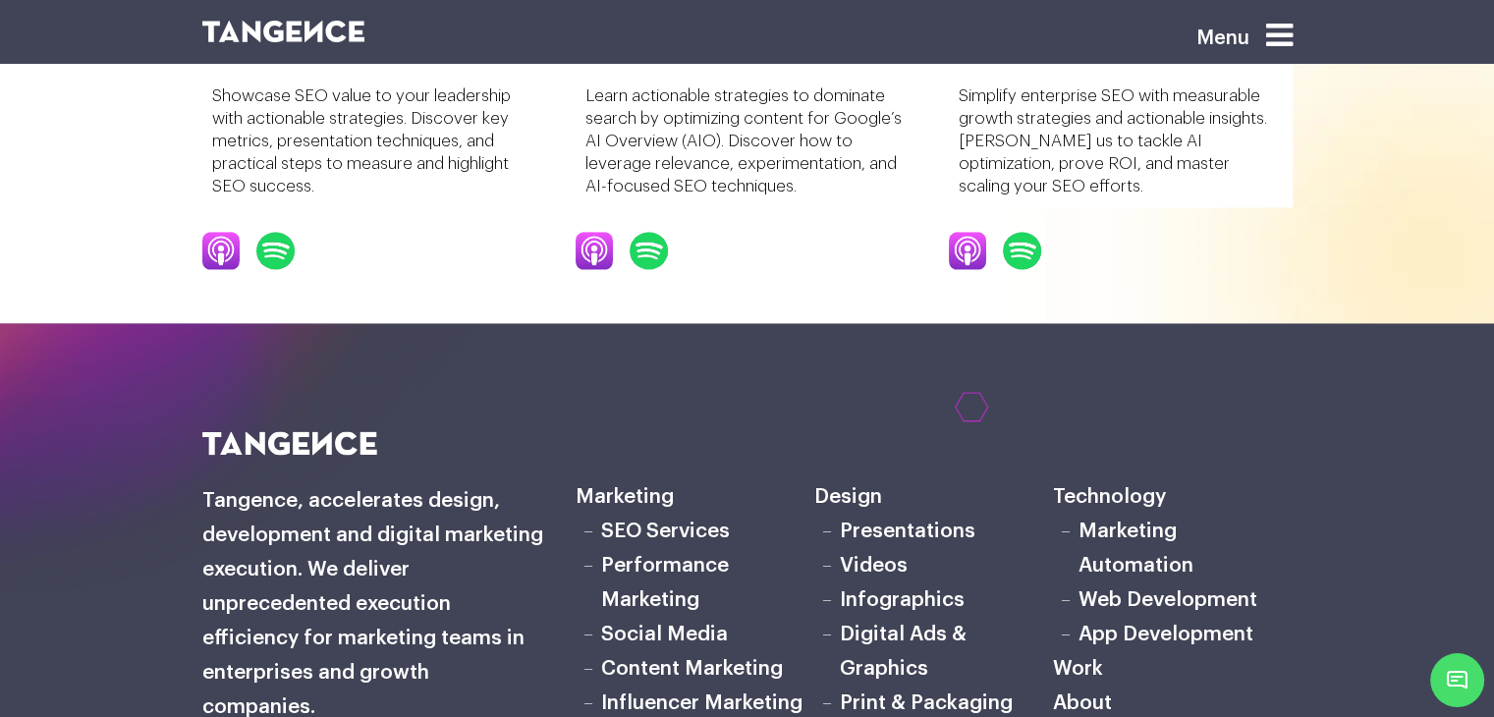
scroll to position [2892, 0]
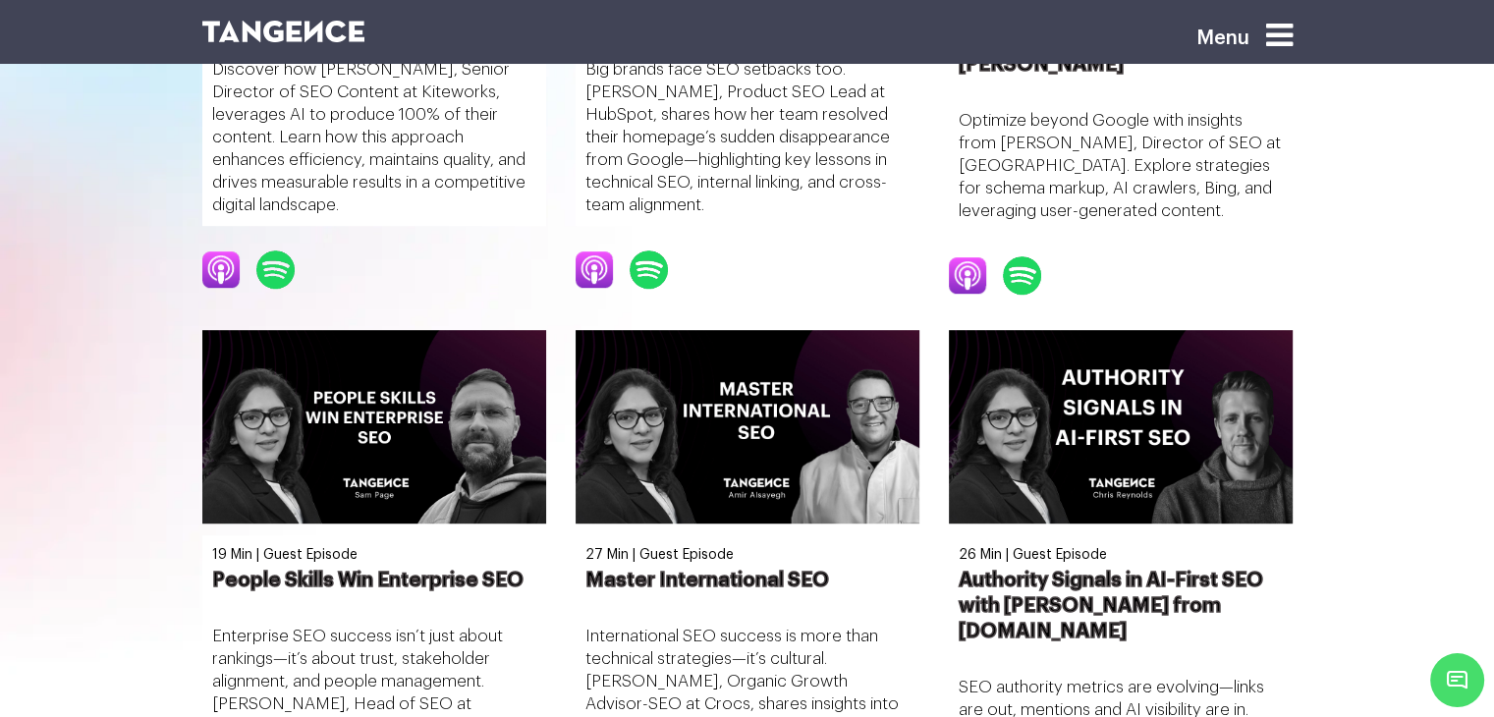
scroll to position [911, 0]
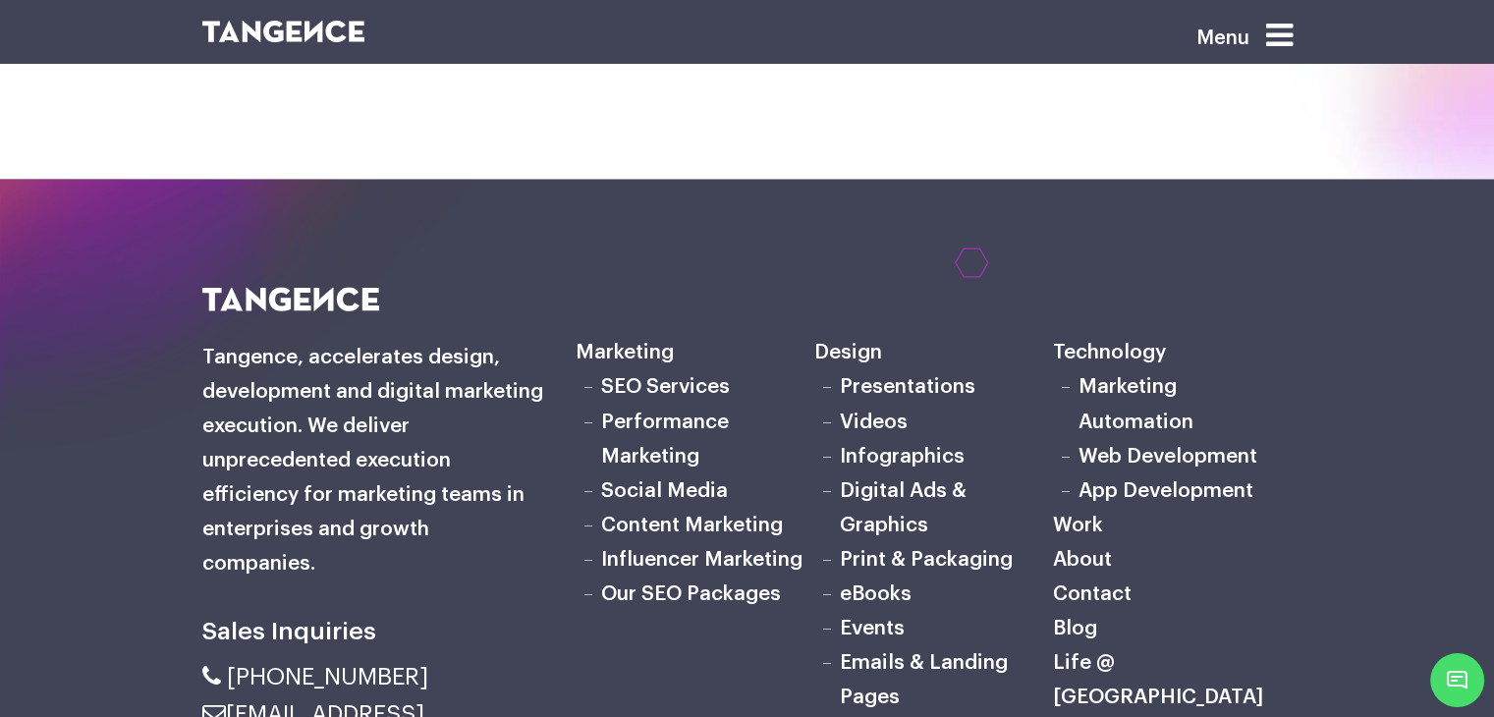
scroll to position [2992, 0]
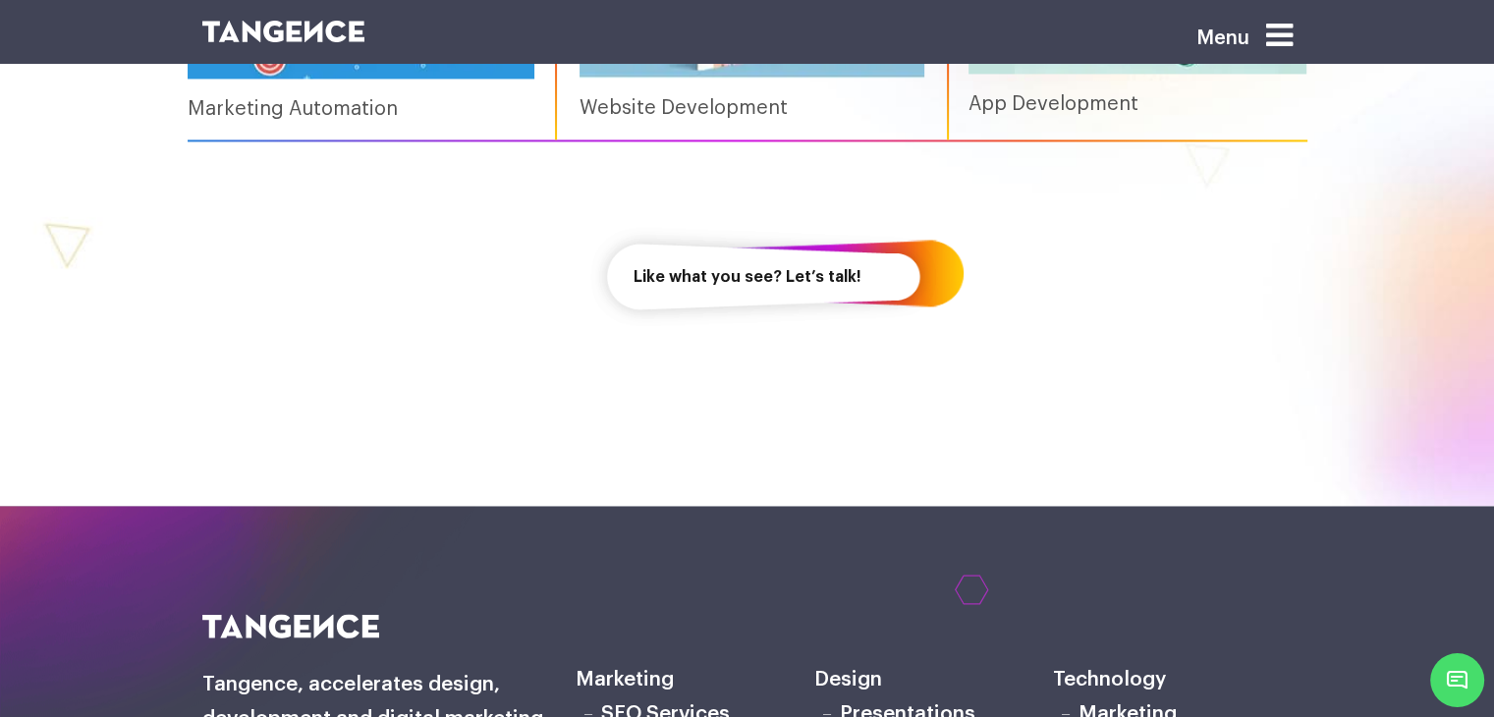
click at [814, 292] on link "Like what you see? Let’s talk!" at bounding box center [747, 276] width 314 height 113
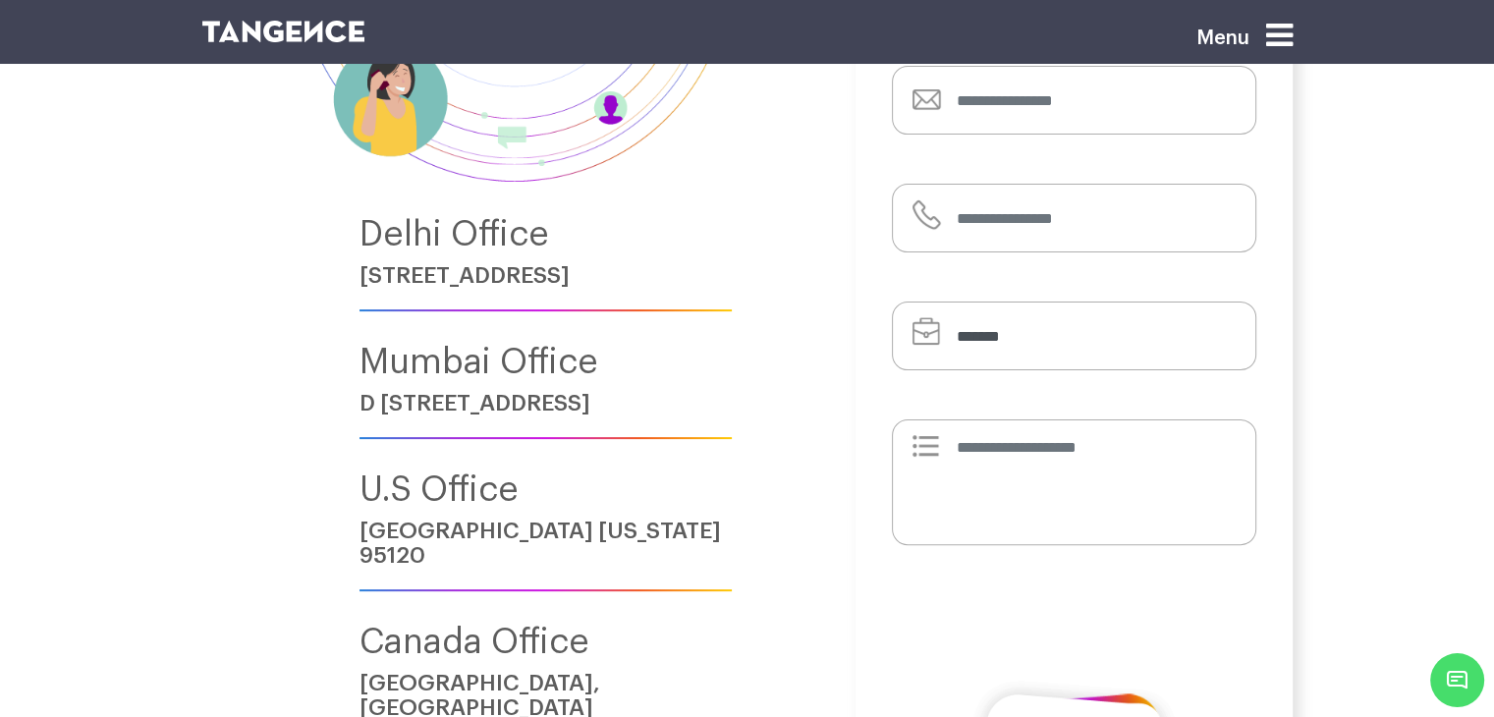
scroll to position [196, 0]
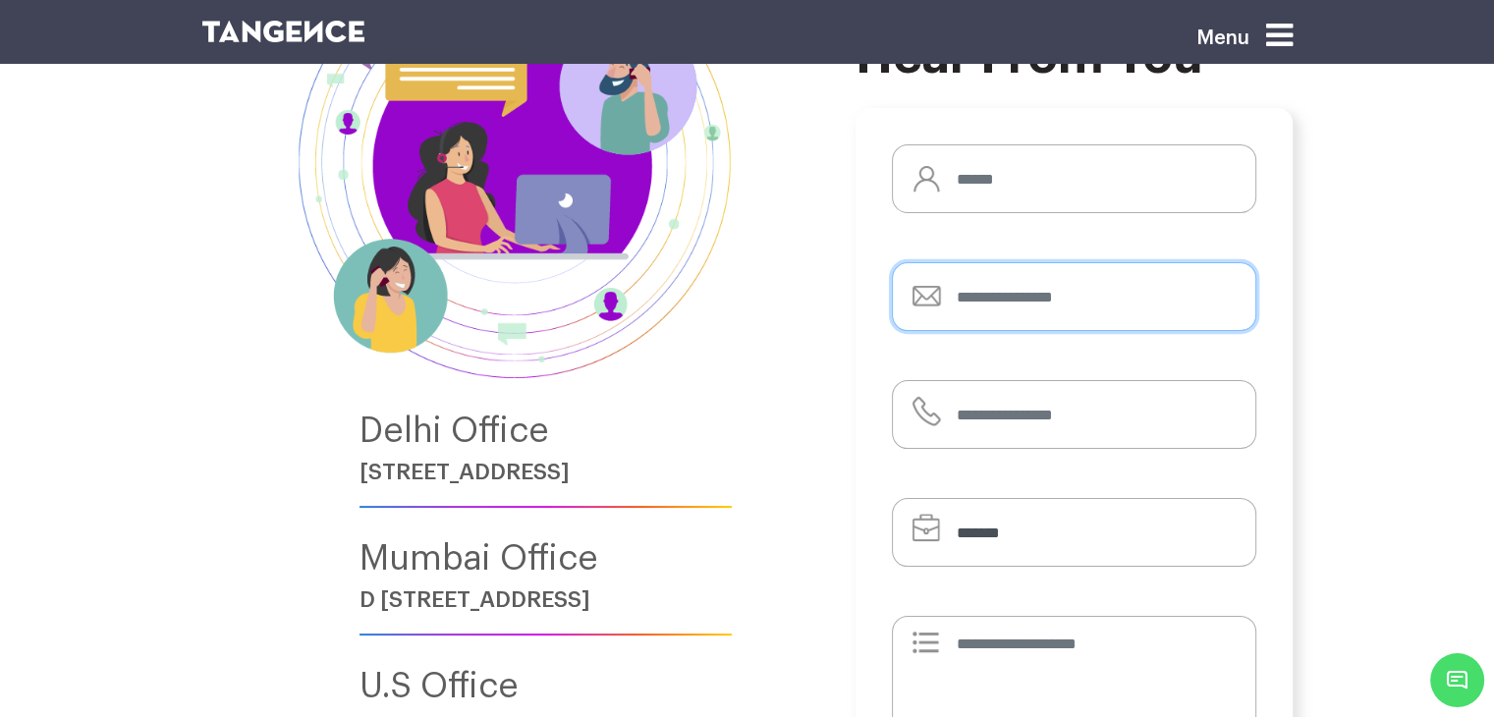
click at [1002, 299] on input "email" at bounding box center [1074, 296] width 364 height 69
type input "**********"
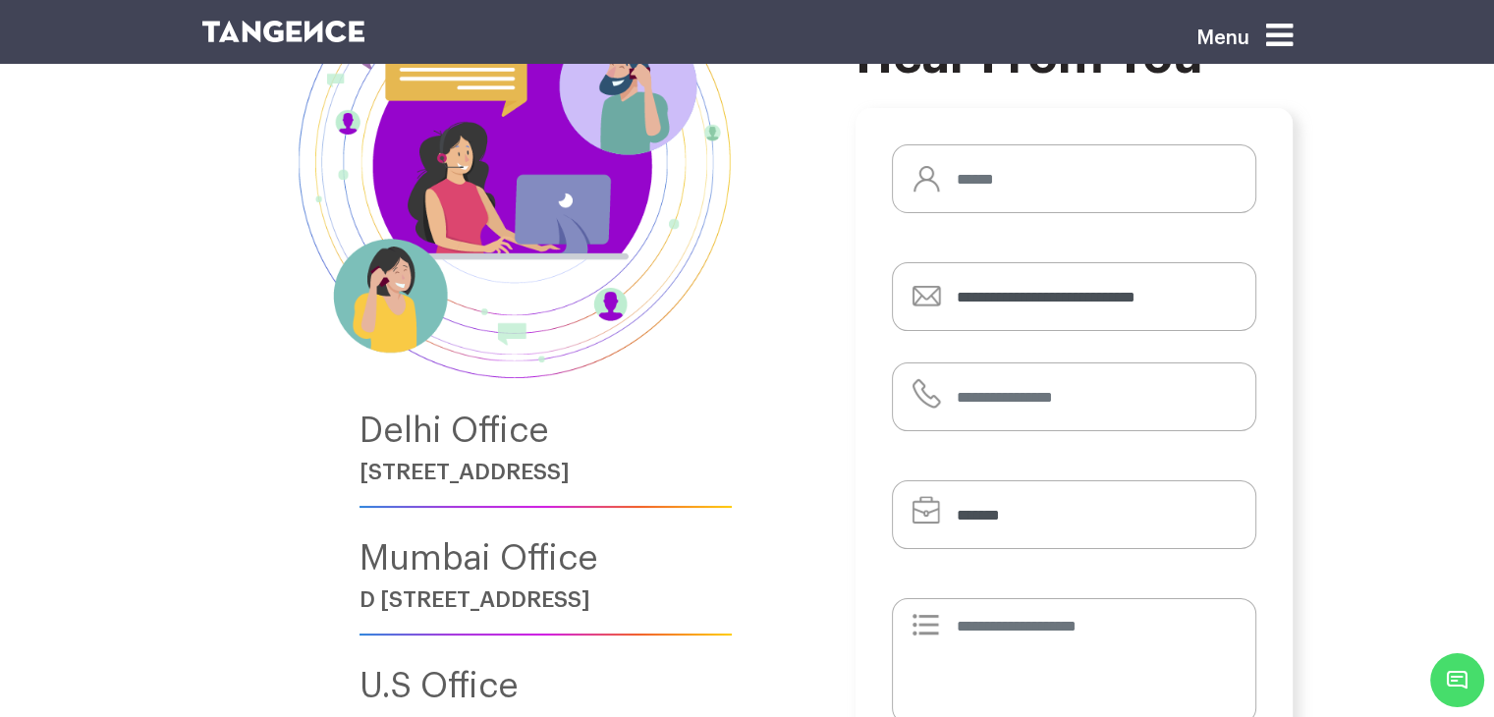
click at [896, 374] on form "**********" at bounding box center [1074, 552] width 364 height 816
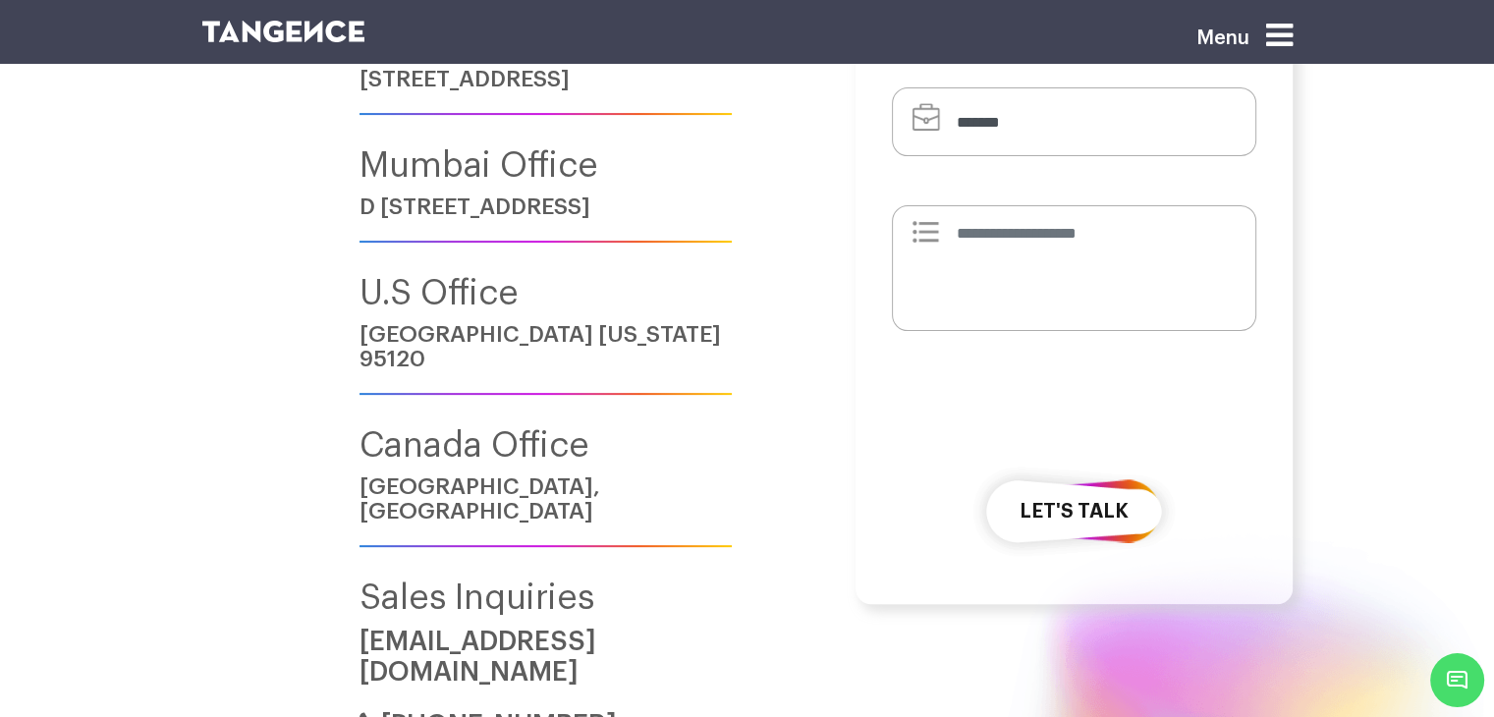
click at [1021, 492] on button "let's talk" at bounding box center [1073, 511] width 206 height 113
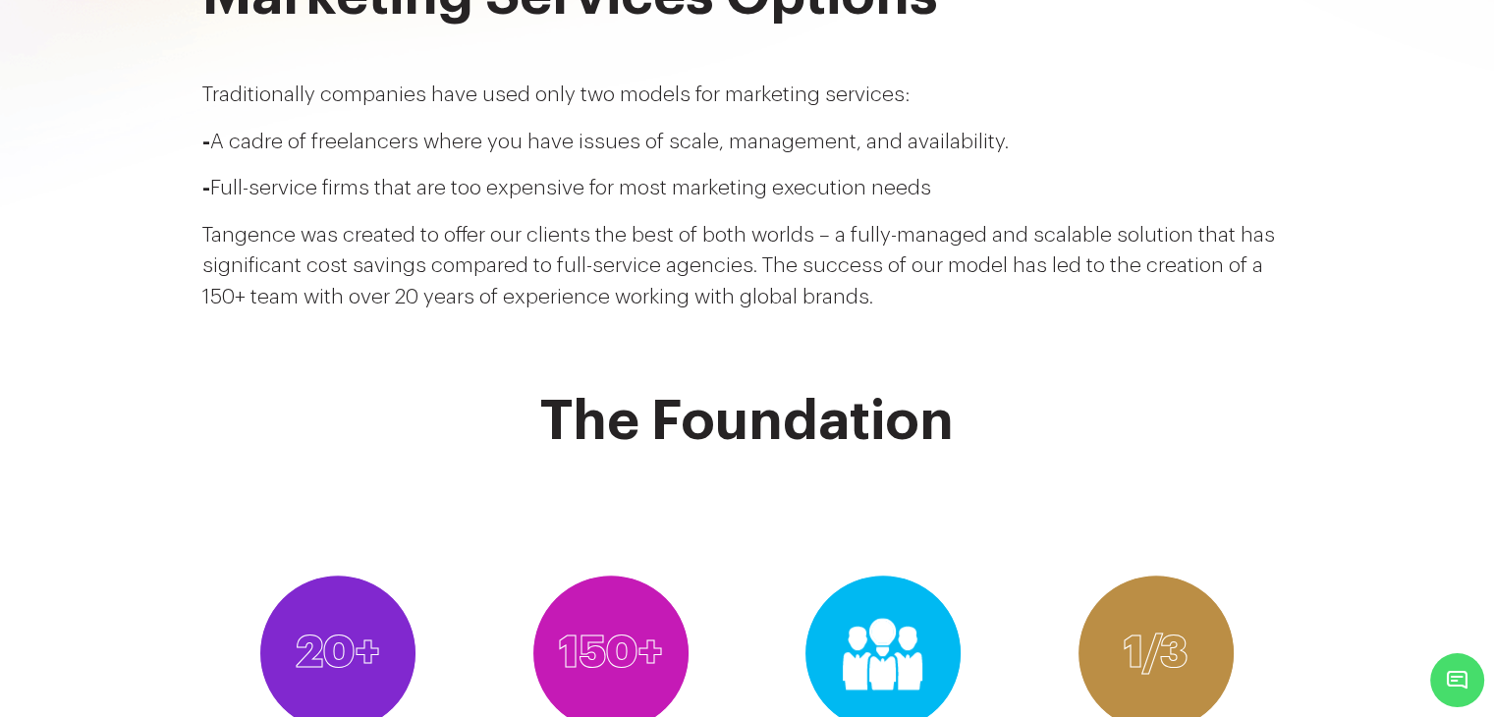
scroll to position [589, 0]
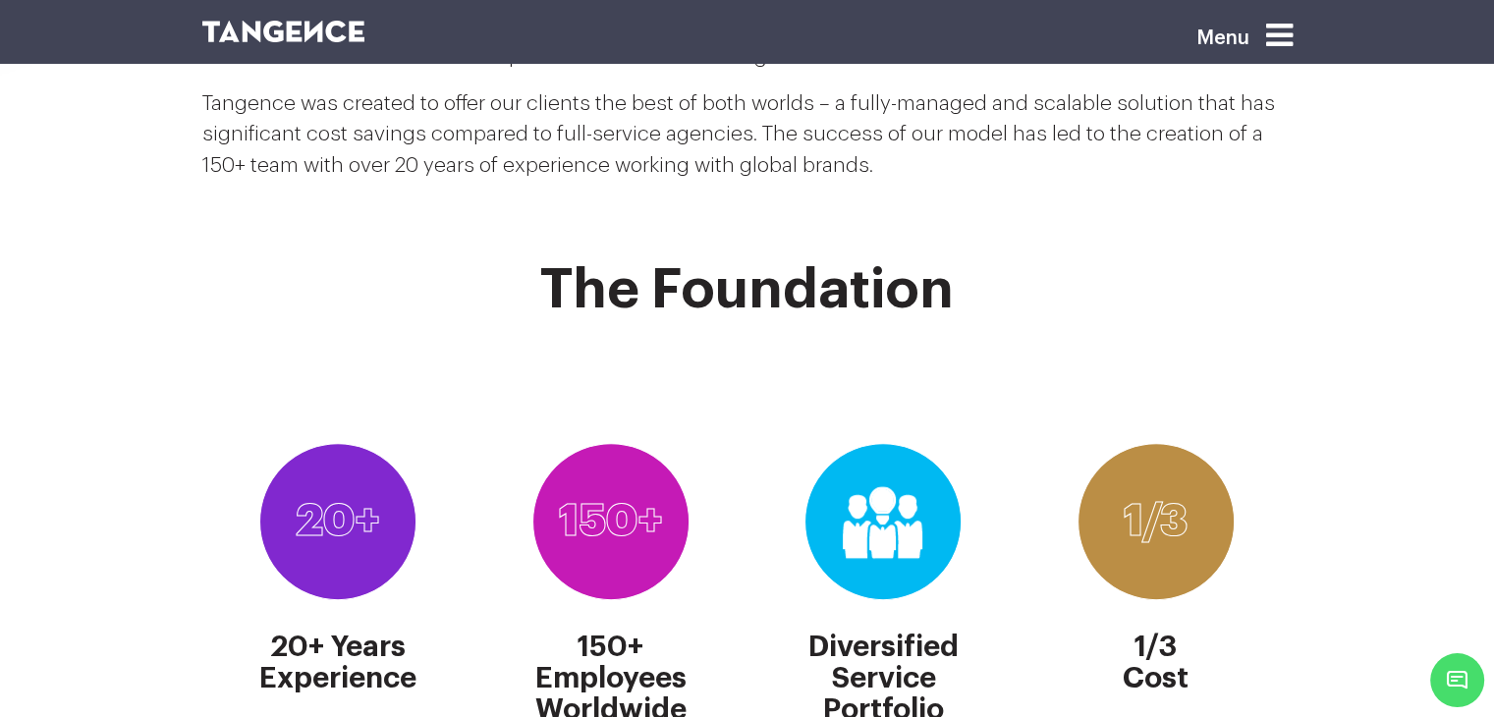
click at [1284, 30] on icon at bounding box center [1279, 35] width 27 height 31
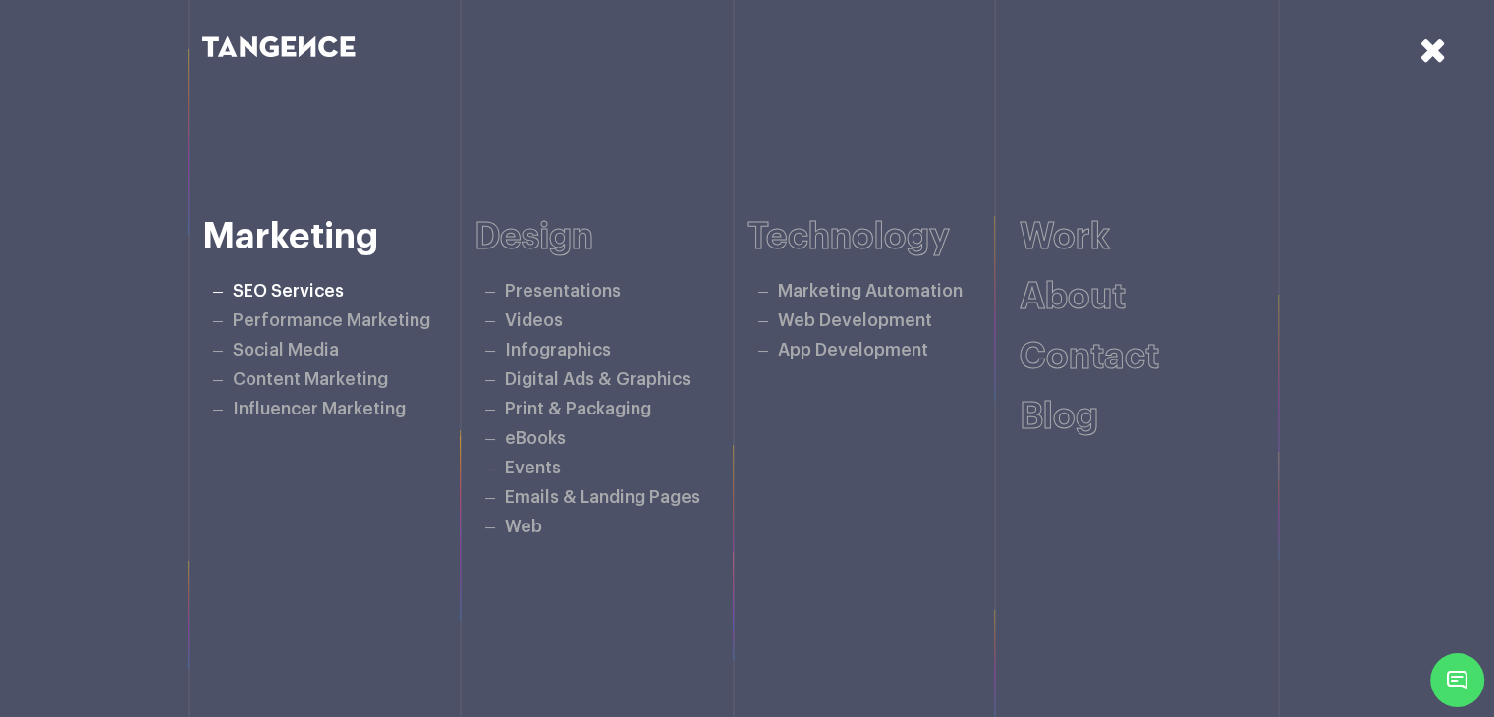
click at [279, 291] on link "SEO Services" at bounding box center [288, 291] width 111 height 17
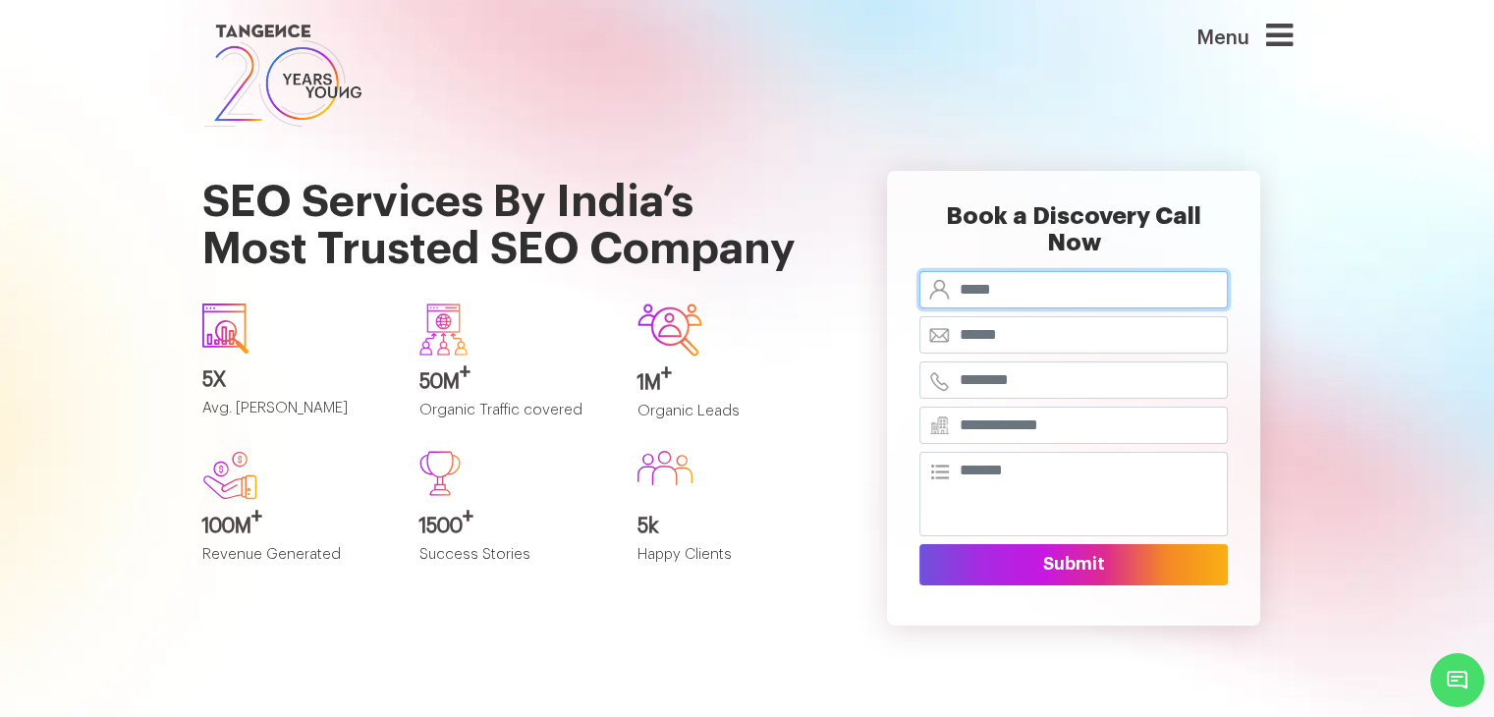
click at [996, 271] on input "text" at bounding box center [1073, 289] width 308 height 37
click at [988, 316] on input "email" at bounding box center [1073, 334] width 308 height 37
type input "**********"
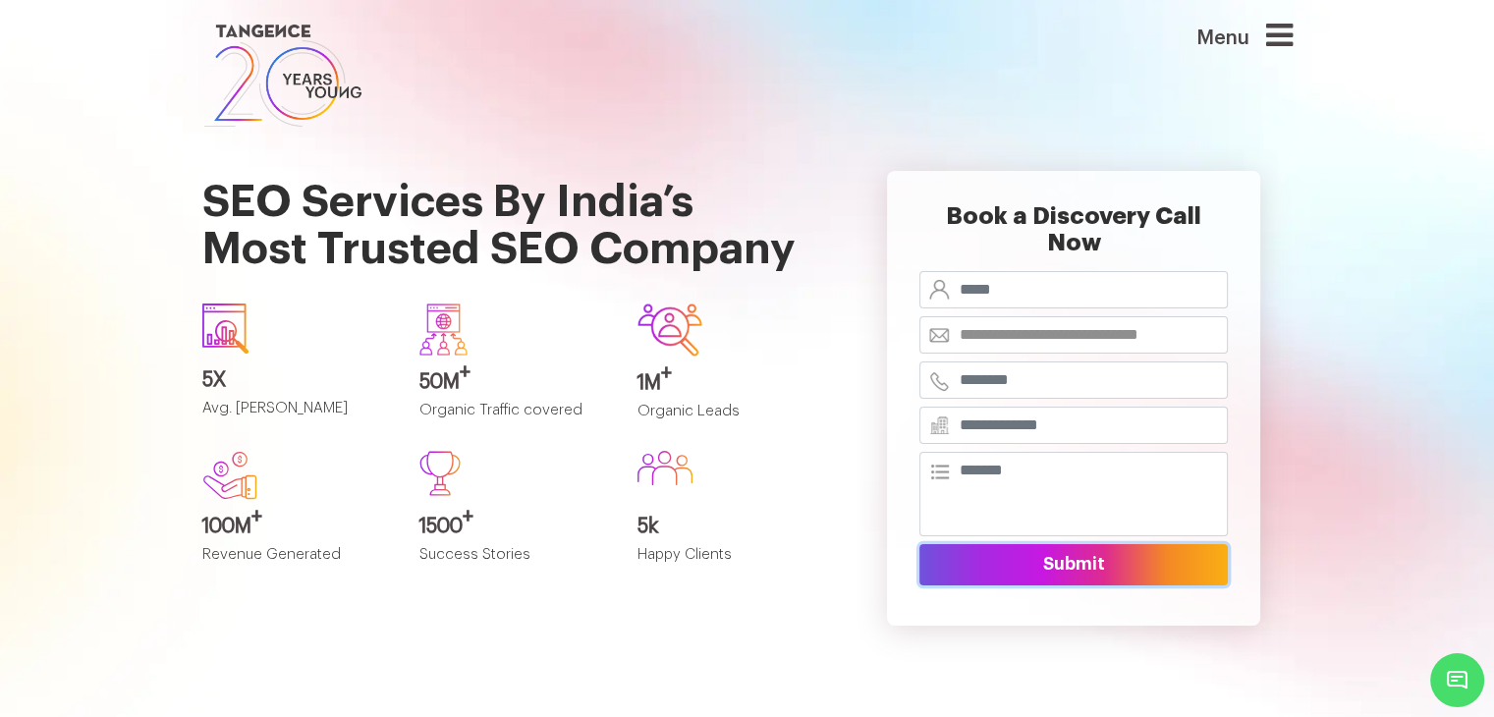
click at [1024, 544] on button "Submit" at bounding box center [1073, 564] width 308 height 41
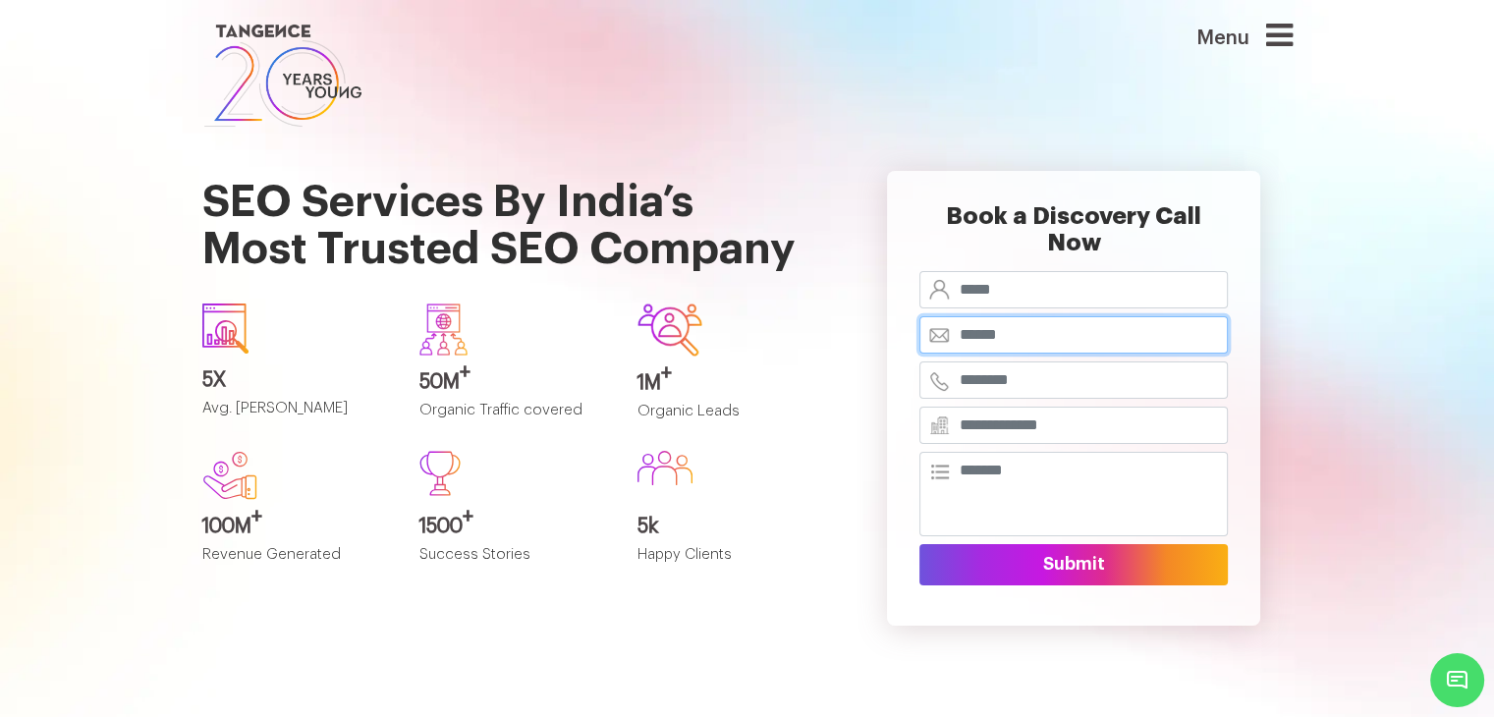
click at [998, 316] on input "email" at bounding box center [1073, 334] width 308 height 37
type input "**********"
click at [841, 347] on div "**********" at bounding box center [1074, 398] width 466 height 533
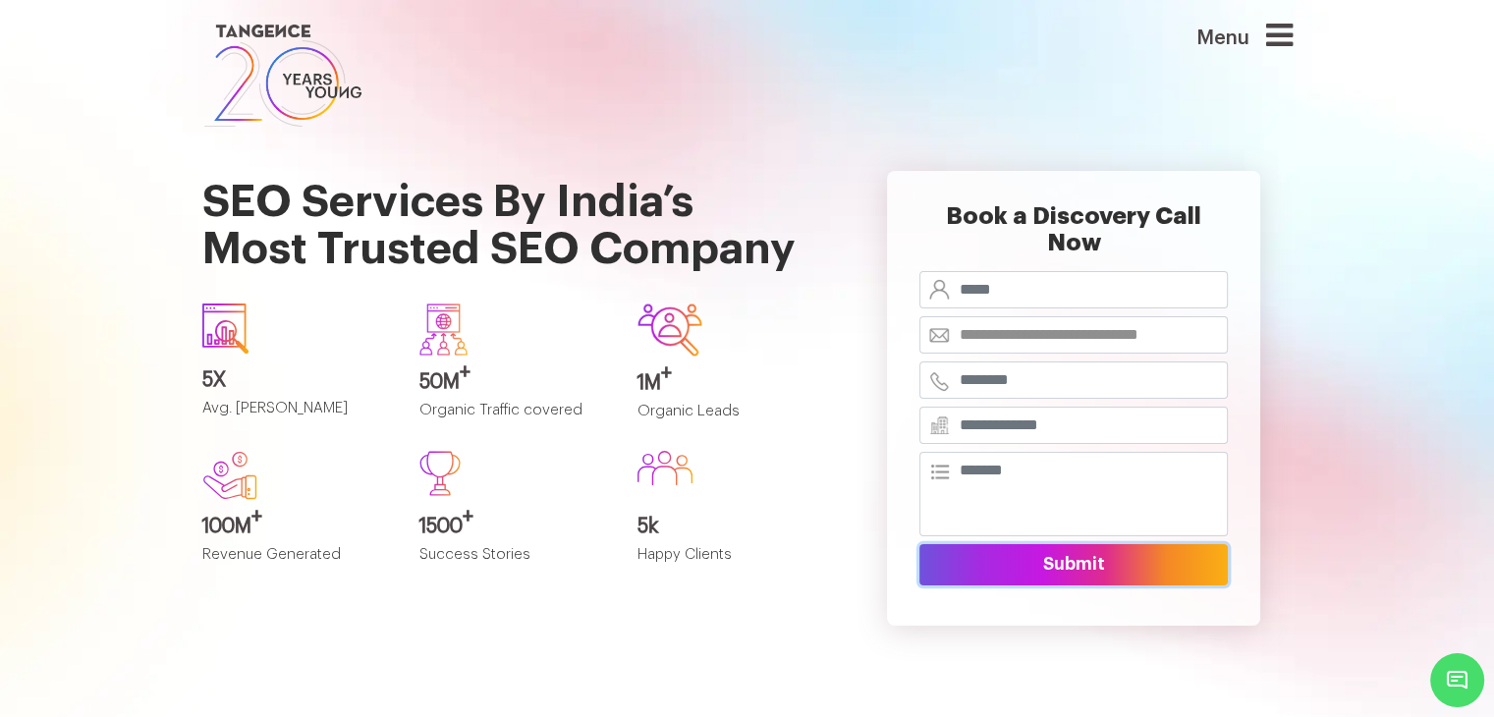
click at [1149, 547] on button "Submit" at bounding box center [1073, 564] width 308 height 41
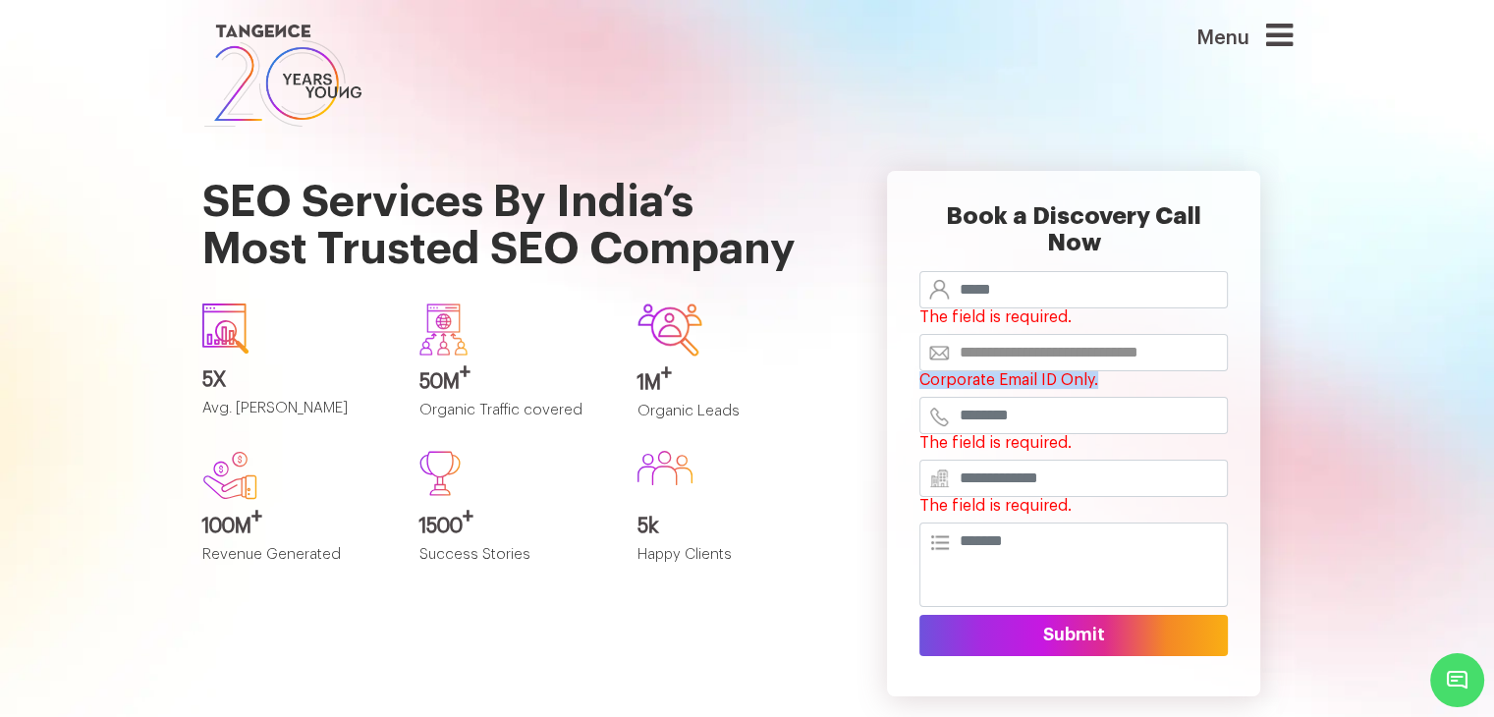
drag, startPoint x: 1112, startPoint y: 354, endPoint x: 918, endPoint y: 356, distance: 193.5
click at [919, 356] on div "**********" at bounding box center [1073, 361] width 308 height 55
copy span "Corporate Email ID Only."
